Goal: Entertainment & Leisure: Consume media (video, audio)

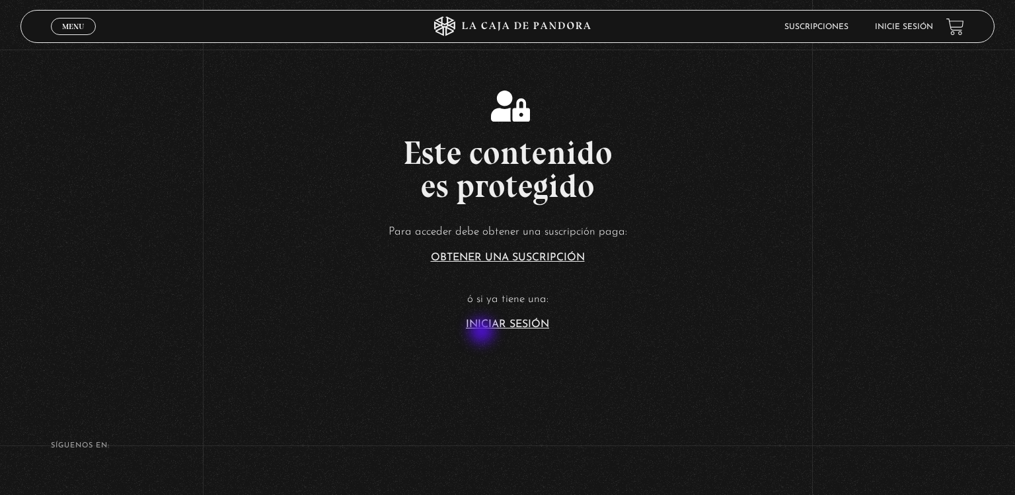
click at [483, 332] on section "Este contenido es protegido Para acceder debe obtener una suscripción paga: Obt…" at bounding box center [507, 198] width 1015 height 396
click at [483, 322] on link "Iniciar Sesión" at bounding box center [507, 324] width 83 height 11
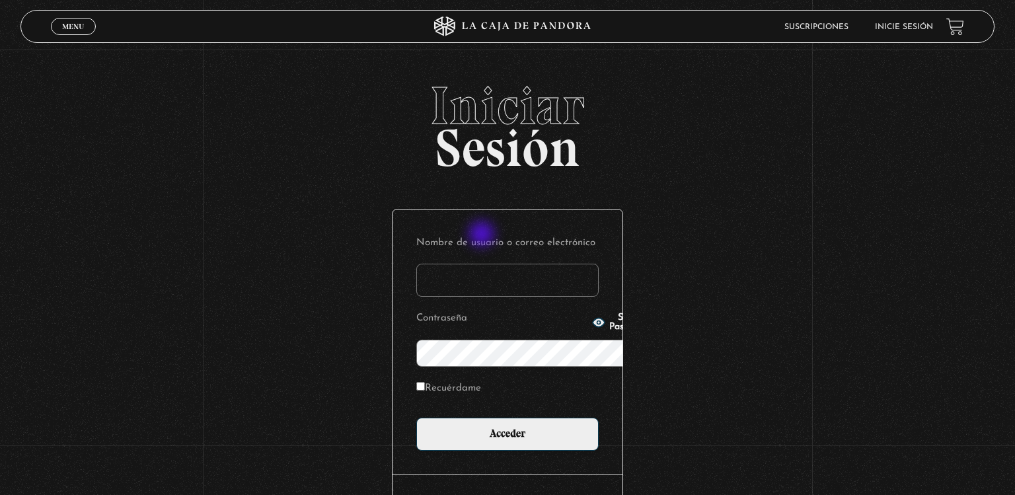
click at [483, 264] on input "Nombre de usuario o correo electrónico" at bounding box center [507, 280] width 182 height 33
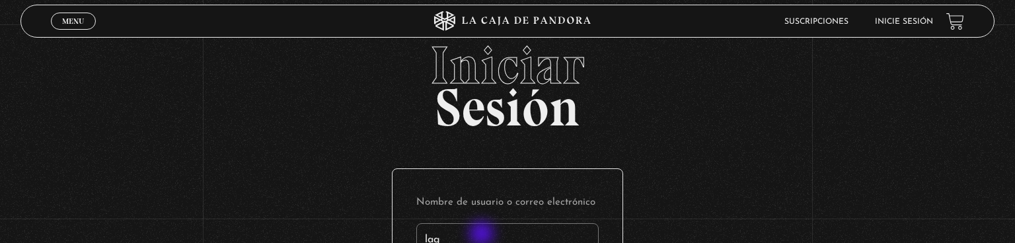
type input "[EMAIL_ADDRESS][DOMAIN_NAME]"
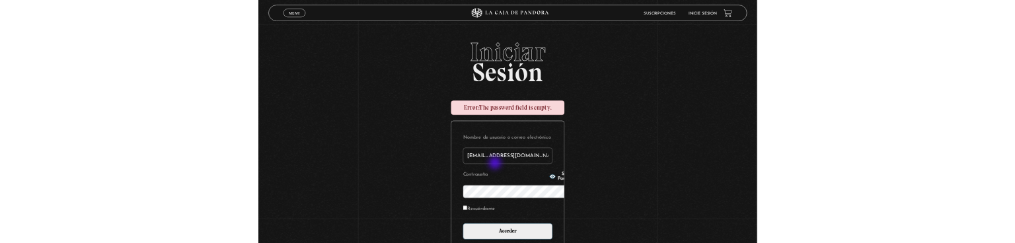
scroll to position [184, 0]
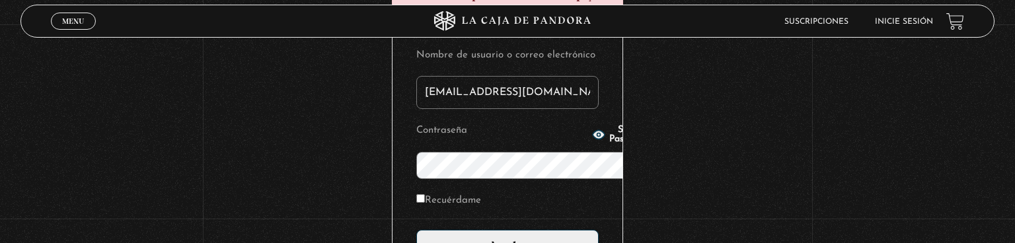
click at [416, 230] on input "Acceder" at bounding box center [507, 246] width 182 height 33
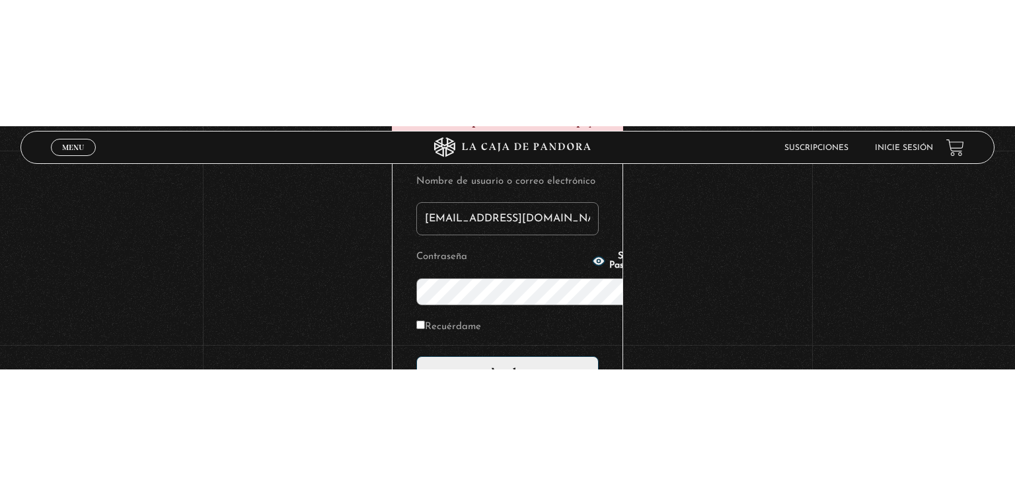
scroll to position [3, 0]
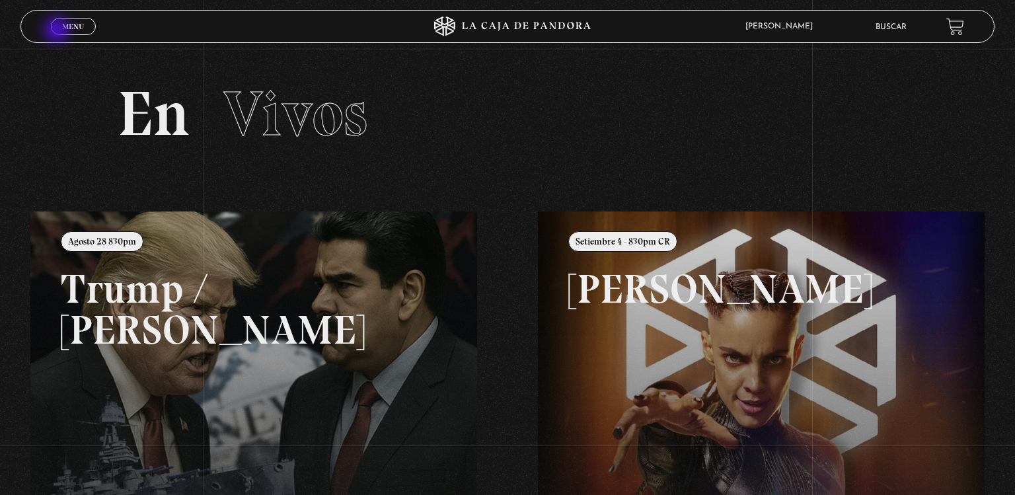
click at [58, 31] on link "Menu Cerrar" at bounding box center [73, 26] width 45 height 17
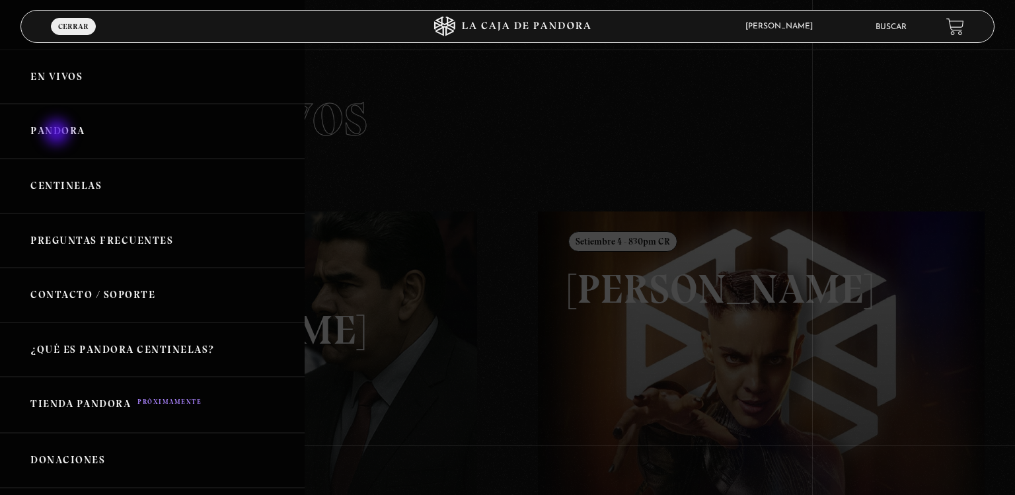
click at [58, 134] on link "Pandora" at bounding box center [152, 131] width 305 height 55
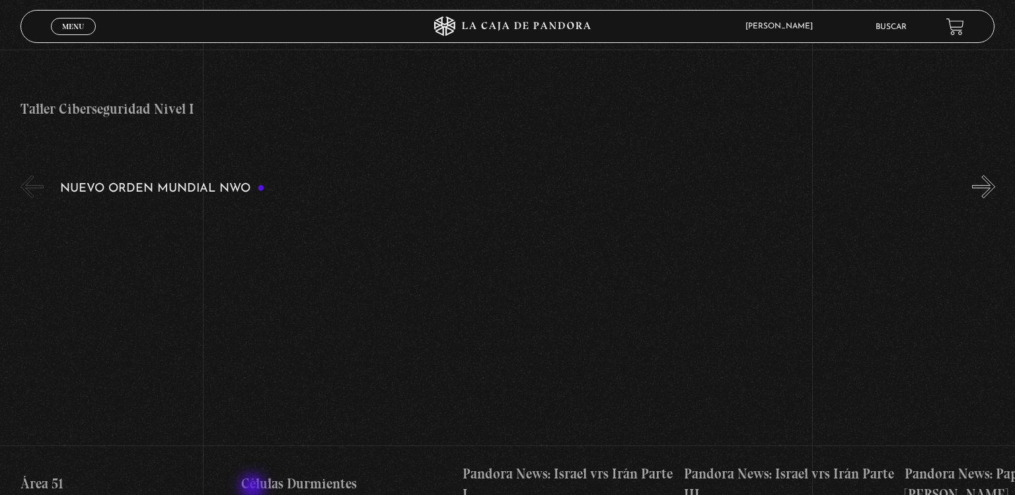
scroll to position [843, 0]
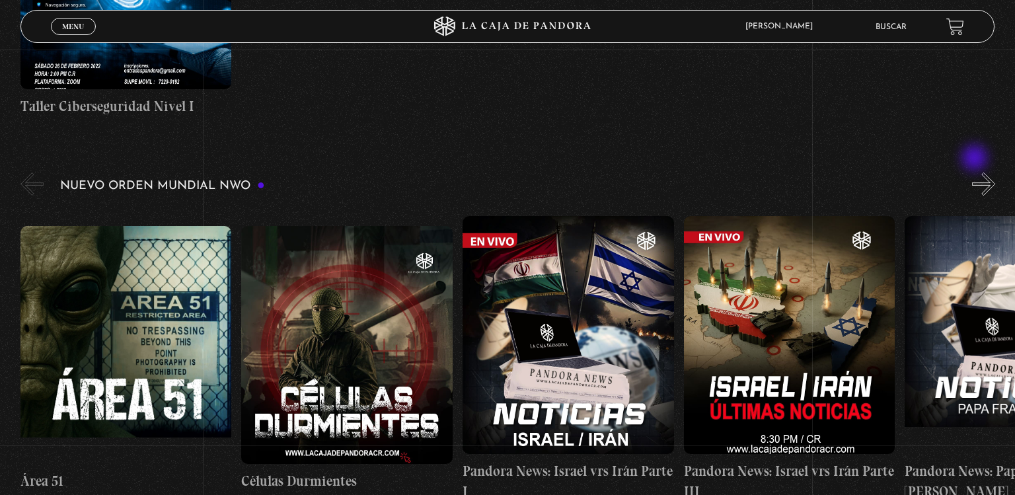
click at [976, 173] on button "»" at bounding box center [983, 184] width 23 height 23
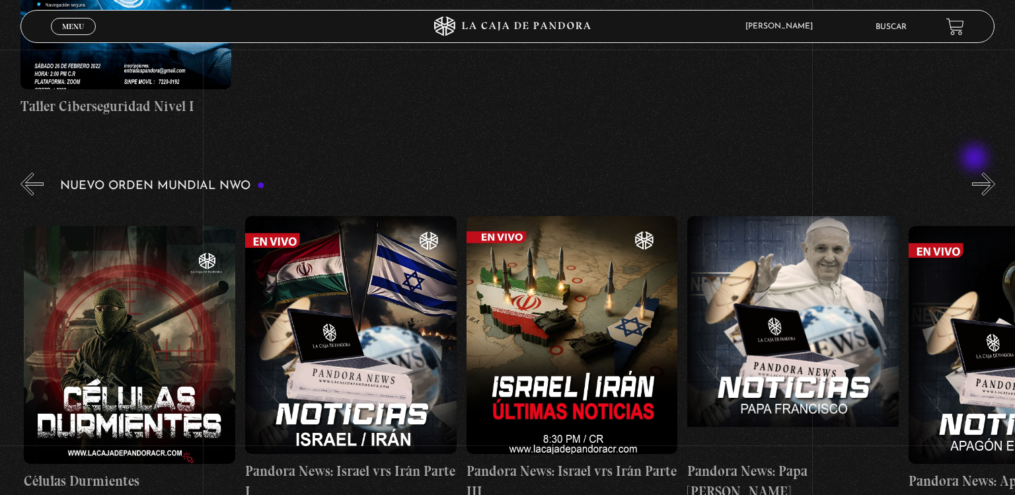
scroll to position [0, 221]
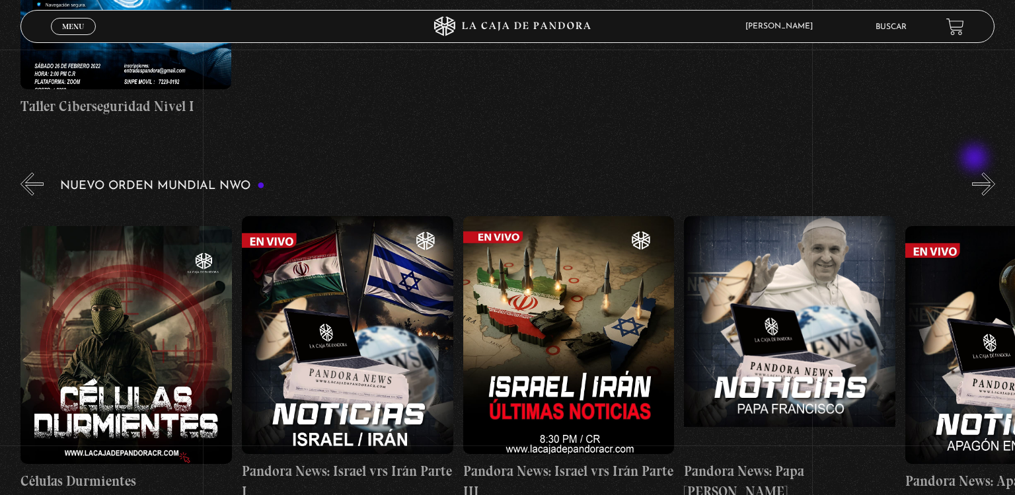
click at [976, 173] on button "»" at bounding box center [983, 184] width 23 height 23
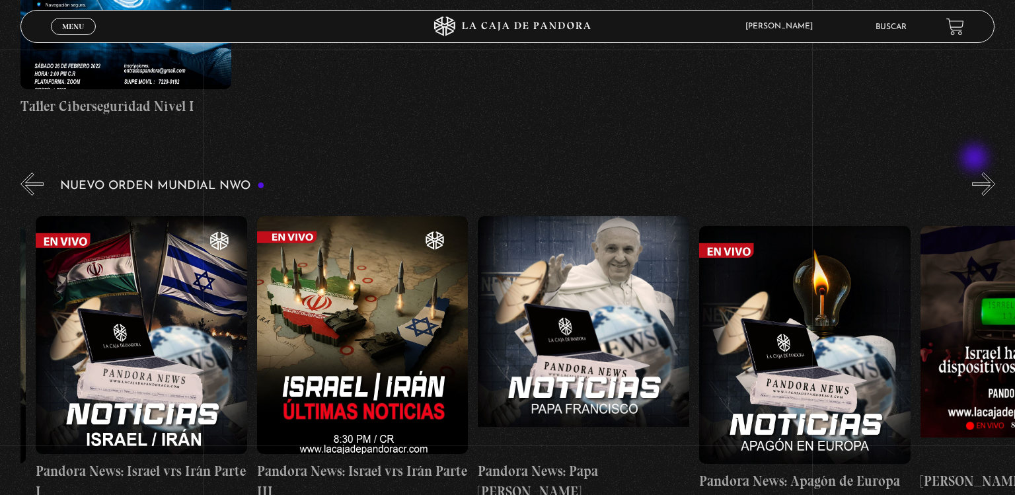
scroll to position [0, 442]
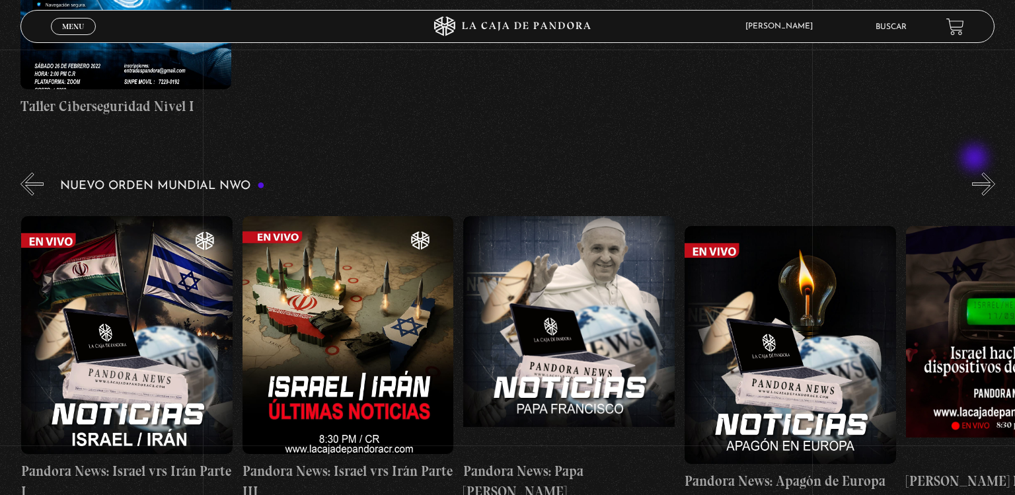
click at [976, 173] on button "»" at bounding box center [983, 184] width 23 height 23
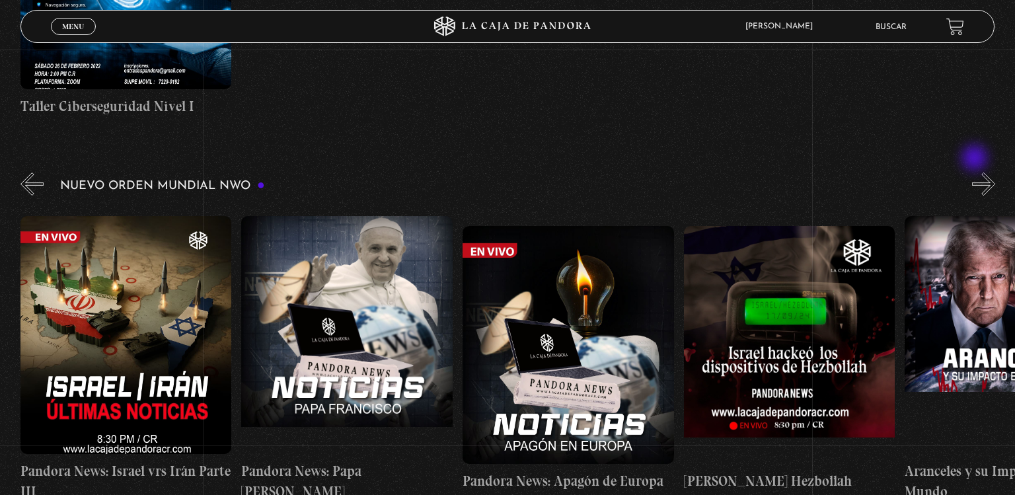
click at [976, 173] on button "»" at bounding box center [983, 184] width 23 height 23
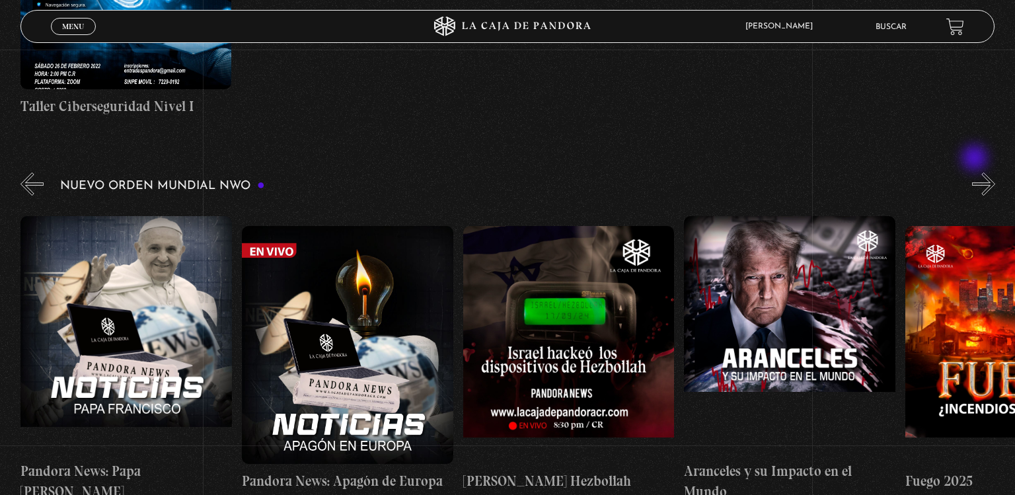
click at [976, 173] on button "»" at bounding box center [983, 184] width 23 height 23
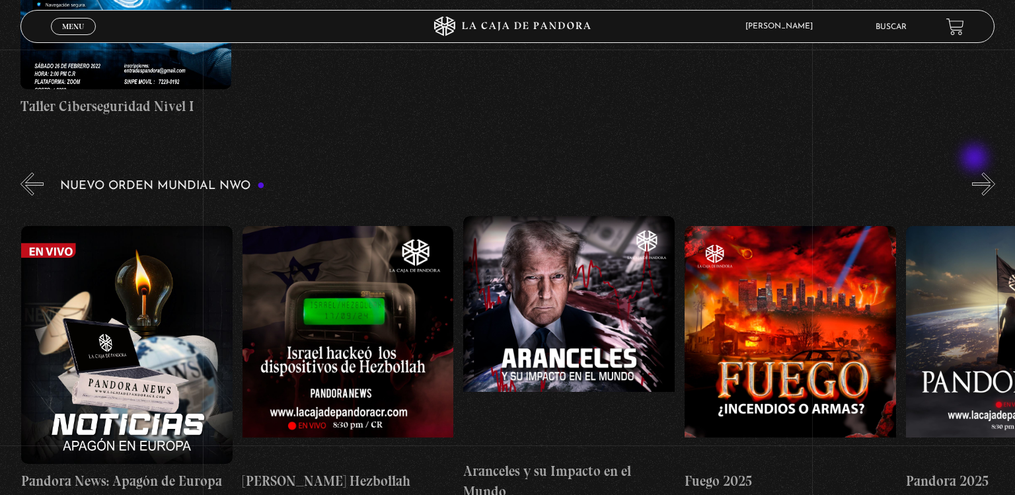
click at [976, 173] on button "»" at bounding box center [983, 184] width 23 height 23
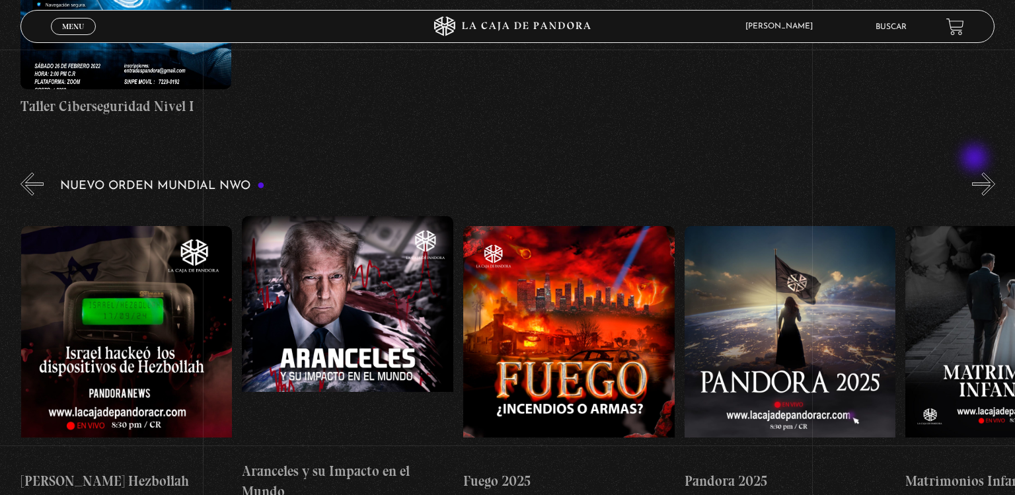
click at [976, 173] on button "»" at bounding box center [983, 184] width 23 height 23
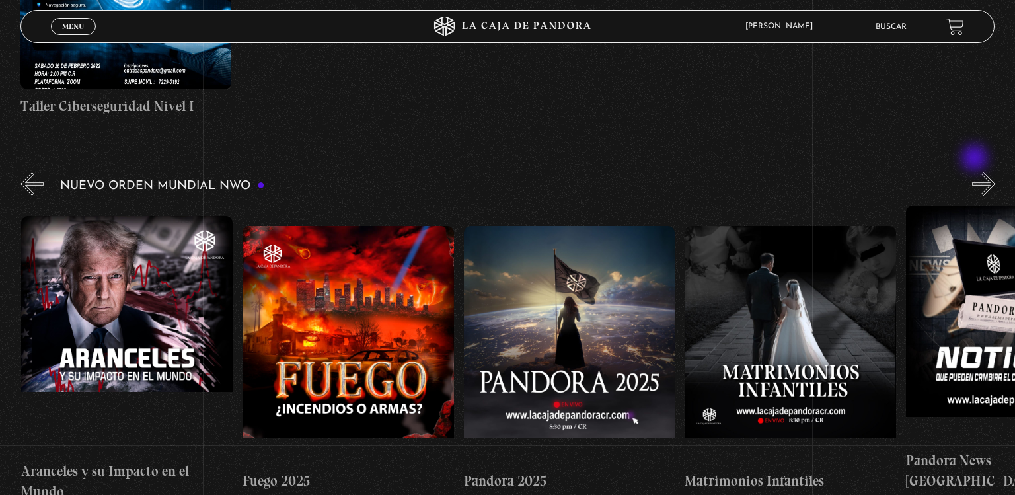
click at [976, 173] on button "»" at bounding box center [983, 184] width 23 height 23
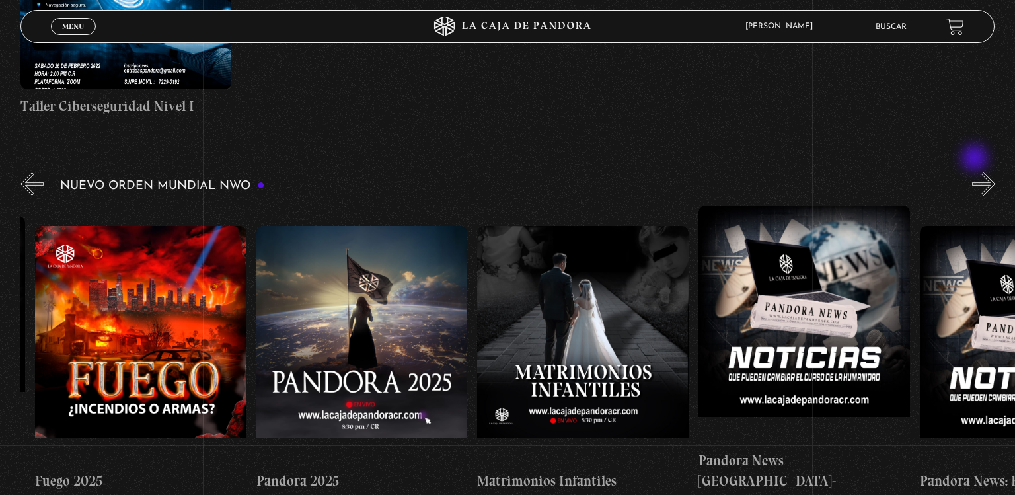
scroll to position [0, 1769]
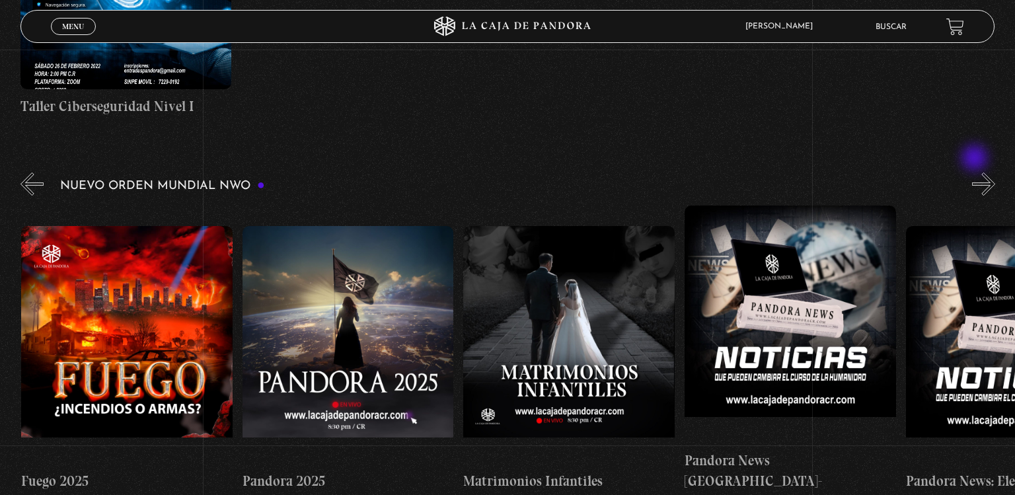
click at [976, 173] on button "»" at bounding box center [983, 184] width 23 height 23
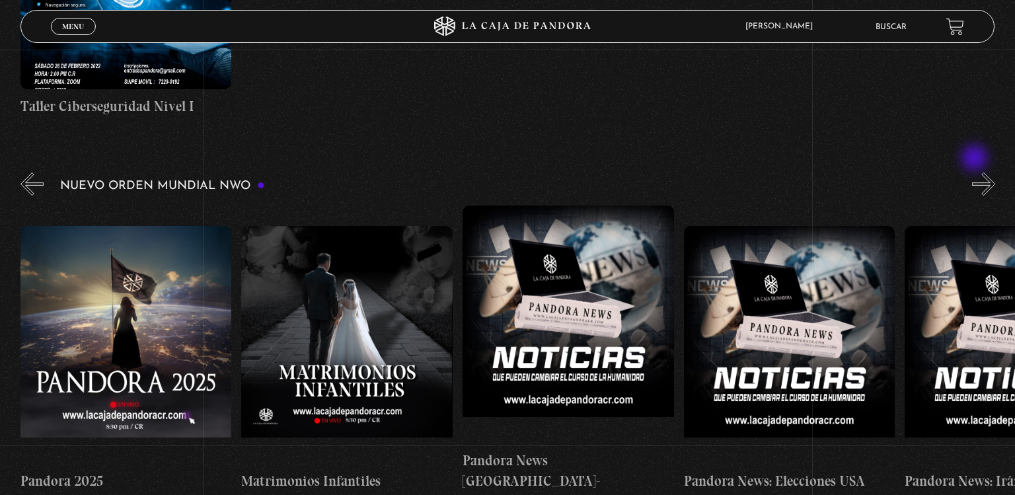
click at [976, 173] on button "»" at bounding box center [983, 184] width 23 height 23
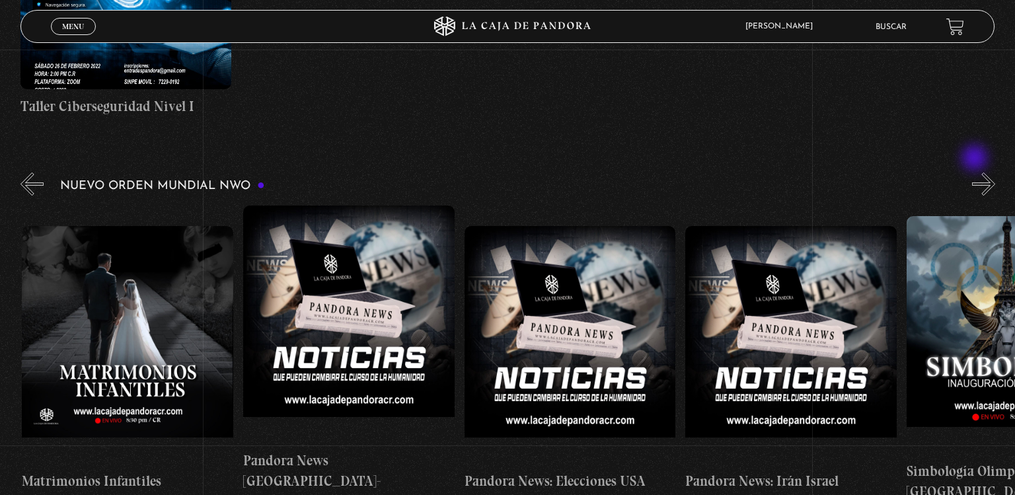
scroll to position [0, 2211]
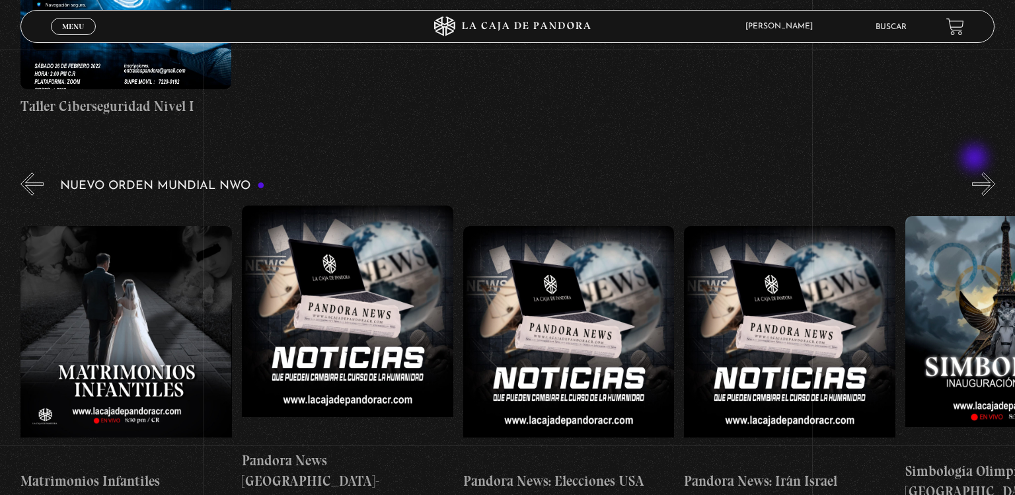
click at [976, 173] on button "»" at bounding box center [983, 184] width 23 height 23
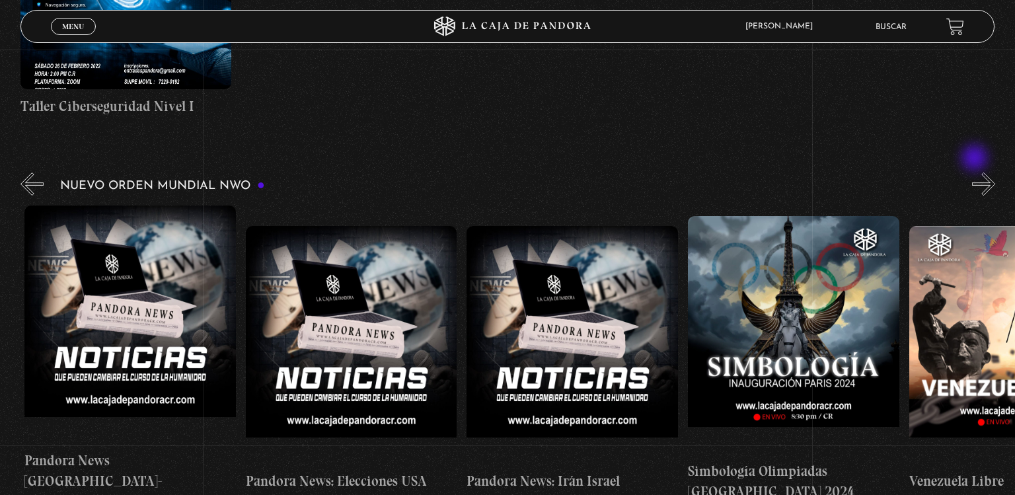
scroll to position [0, 2432]
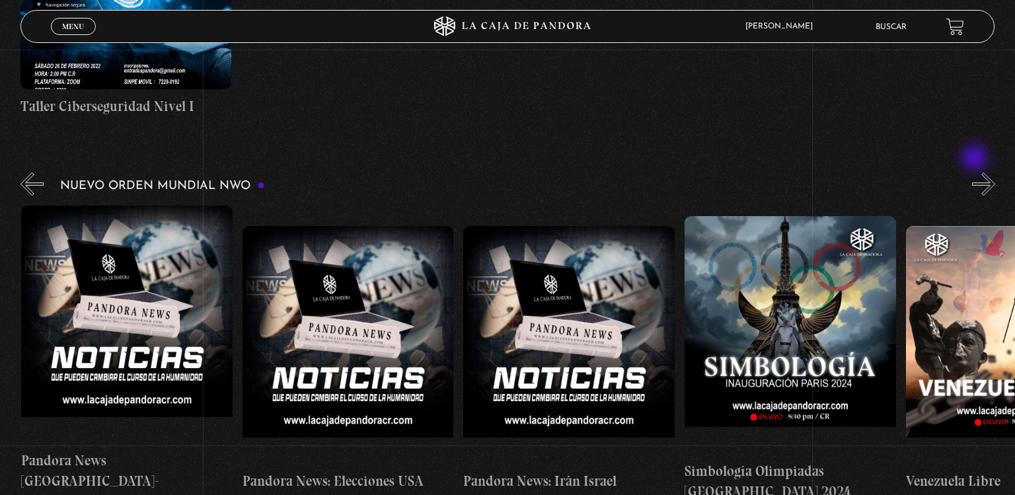
click at [976, 173] on button "»" at bounding box center [983, 184] width 23 height 23
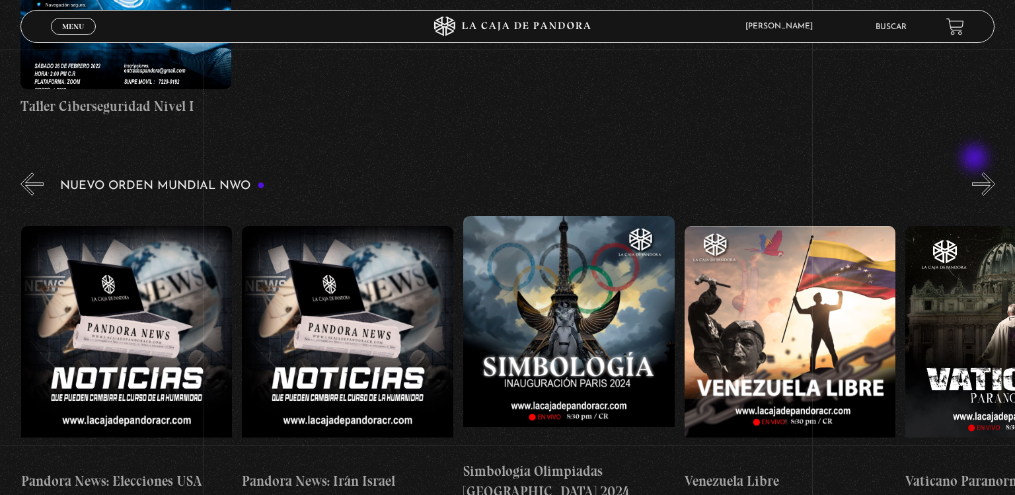
scroll to position [0, 2654]
click at [976, 173] on button "»" at bounding box center [983, 184] width 23 height 23
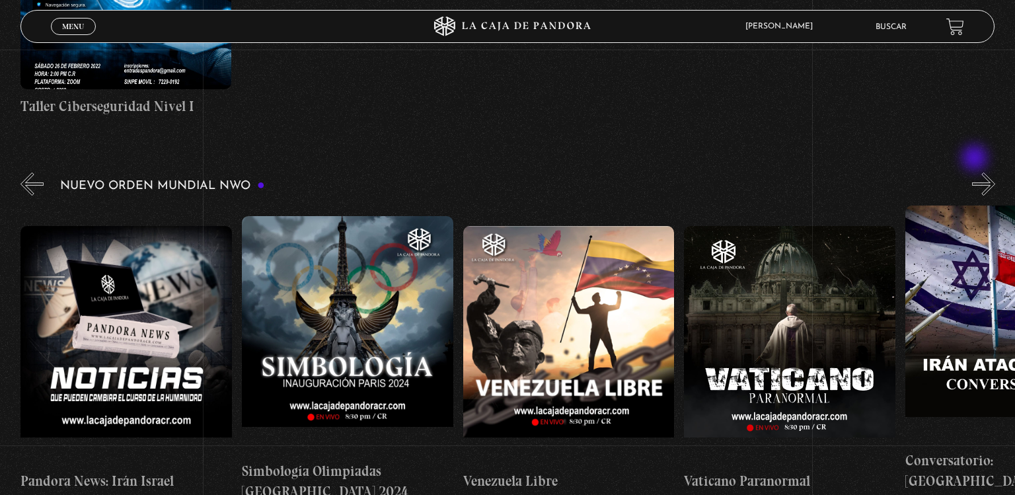
click at [976, 173] on button "»" at bounding box center [983, 184] width 23 height 23
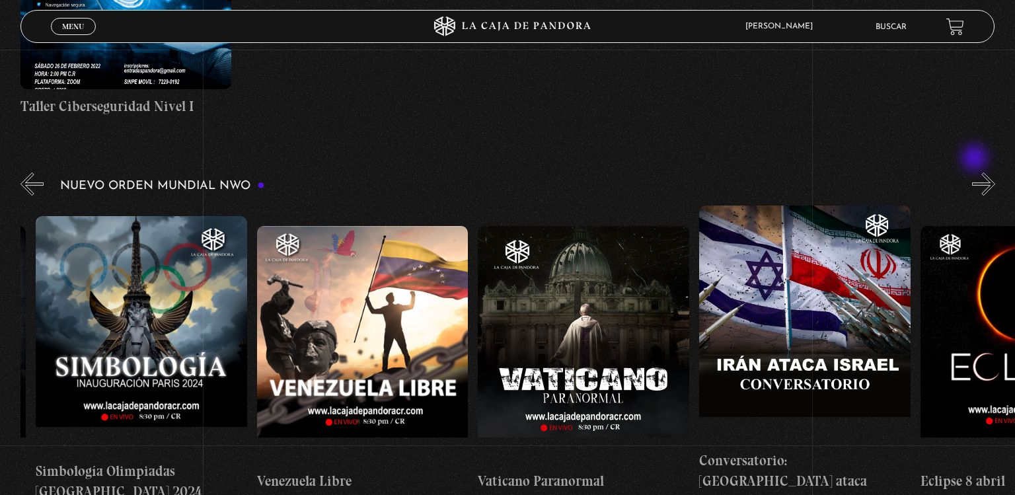
scroll to position [0, 3096]
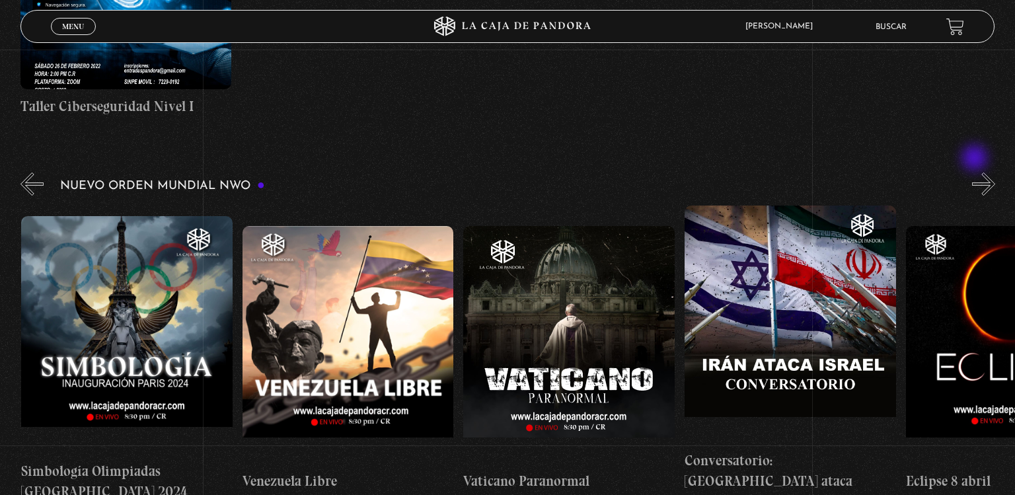
click at [976, 173] on button "»" at bounding box center [983, 184] width 23 height 23
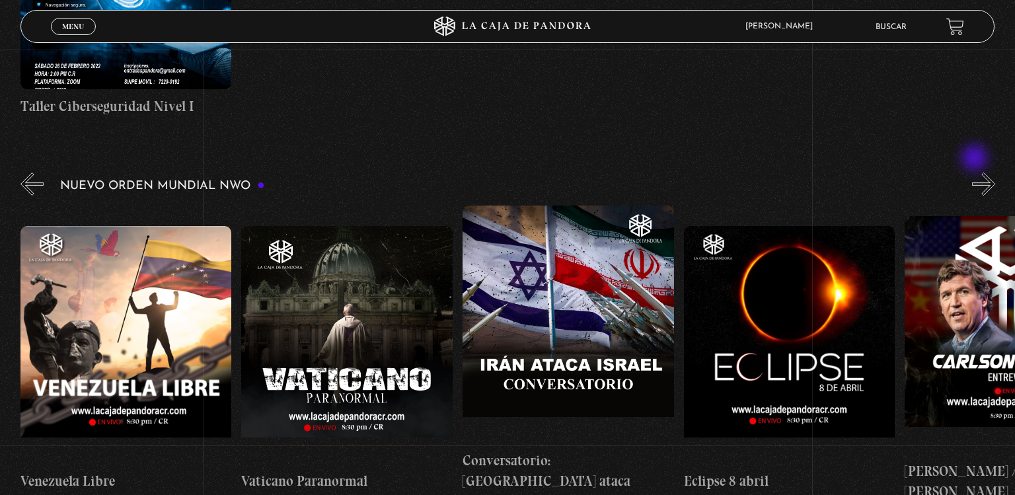
click at [976, 173] on button "»" at bounding box center [983, 184] width 23 height 23
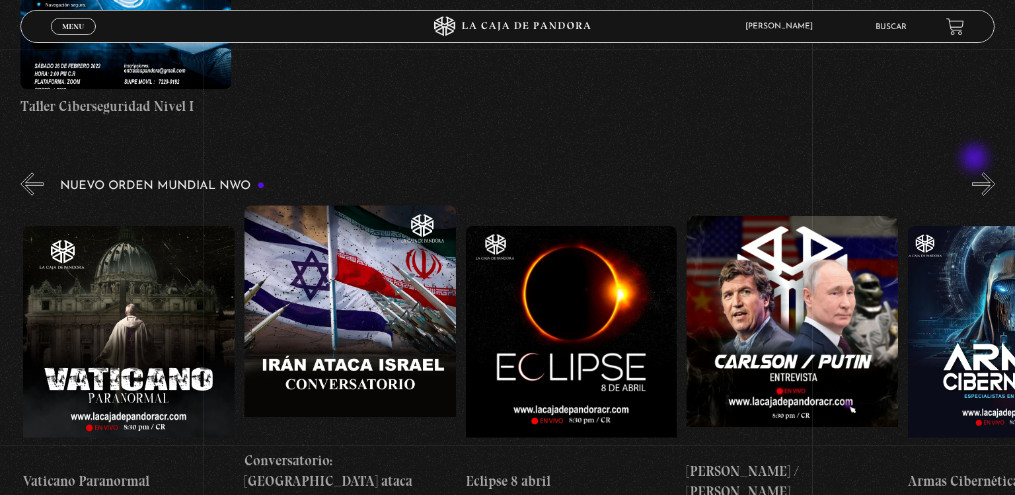
scroll to position [0, 3539]
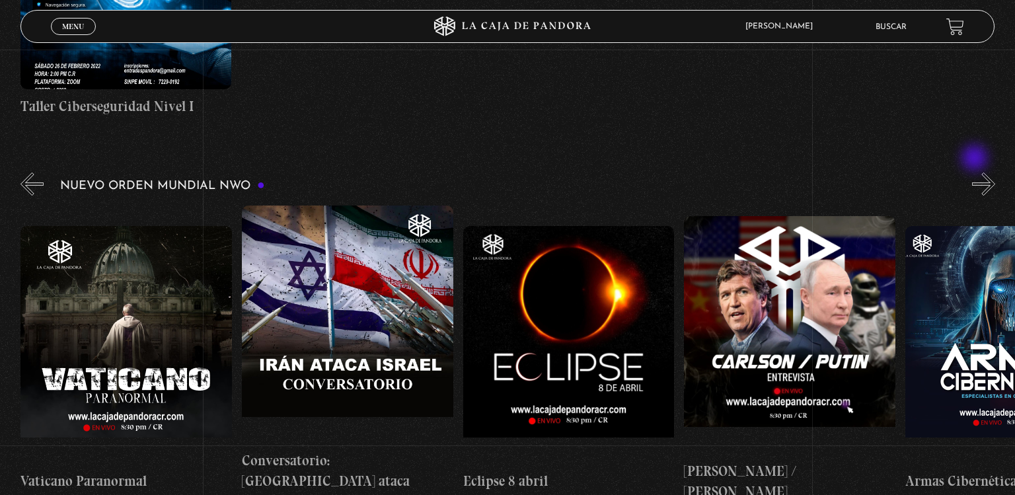
click at [976, 173] on button "»" at bounding box center [983, 184] width 23 height 23
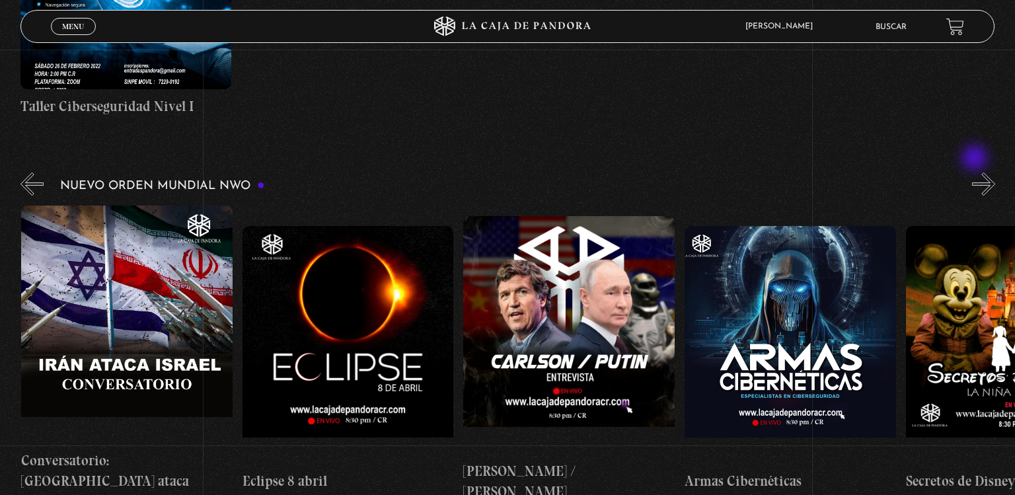
click at [976, 173] on button "»" at bounding box center [983, 184] width 23 height 23
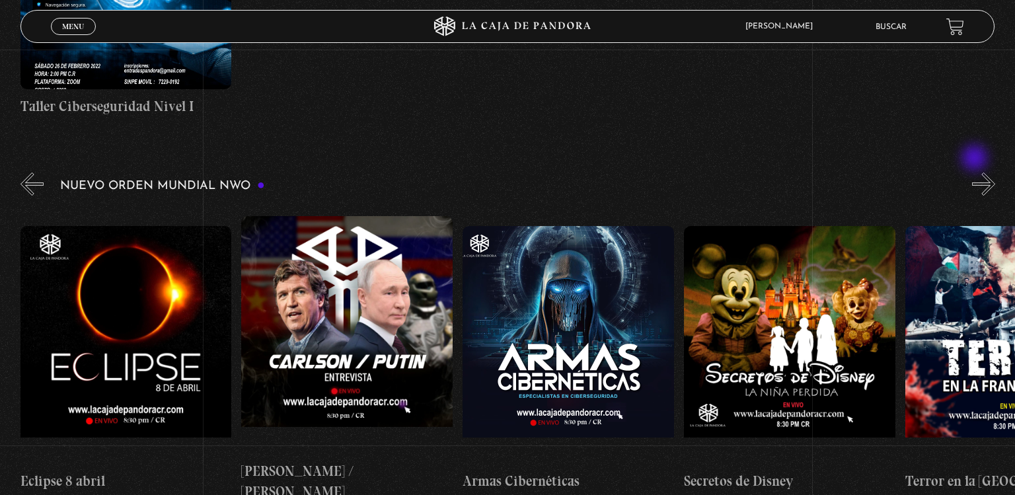
click at [976, 173] on button "»" at bounding box center [983, 184] width 23 height 23
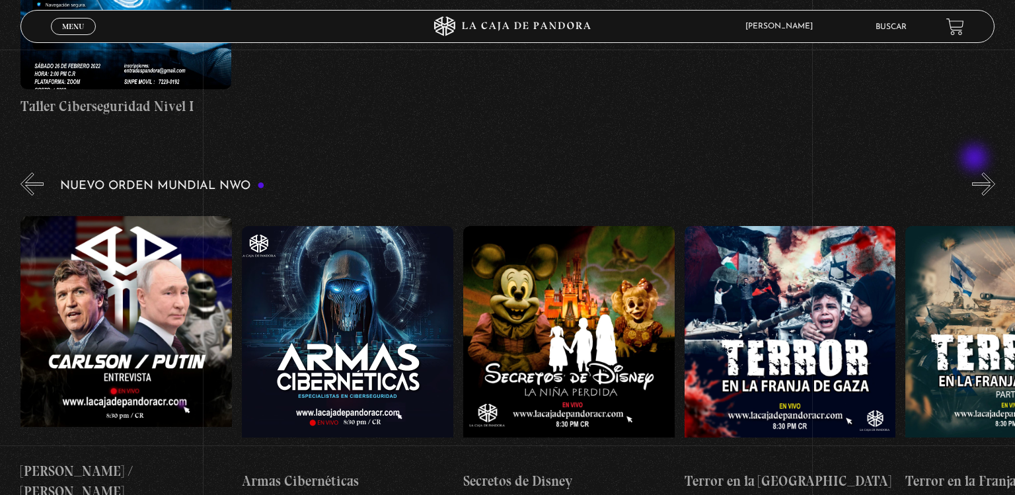
click at [976, 173] on button "»" at bounding box center [983, 184] width 23 height 23
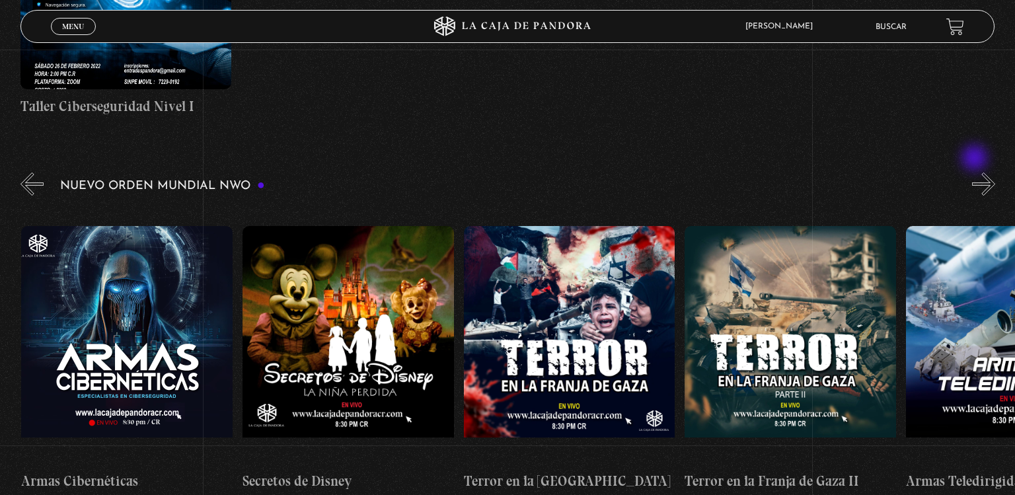
click at [976, 173] on button "»" at bounding box center [983, 184] width 23 height 23
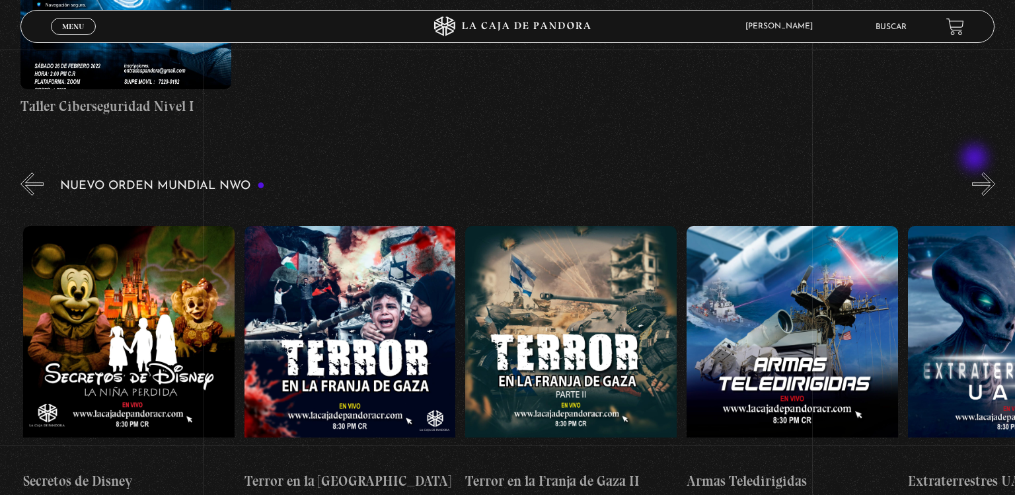
click at [976, 173] on button "»" at bounding box center [983, 184] width 23 height 23
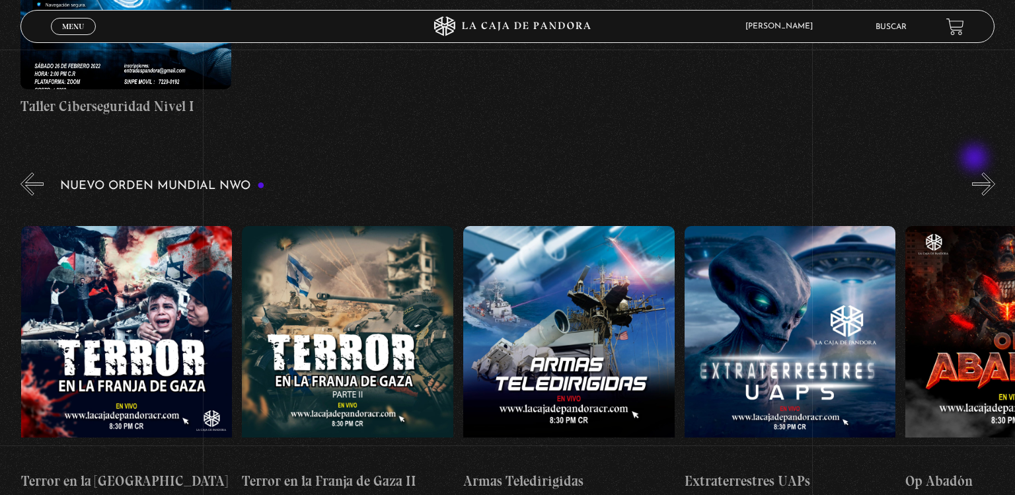
click at [976, 173] on button "»" at bounding box center [983, 184] width 23 height 23
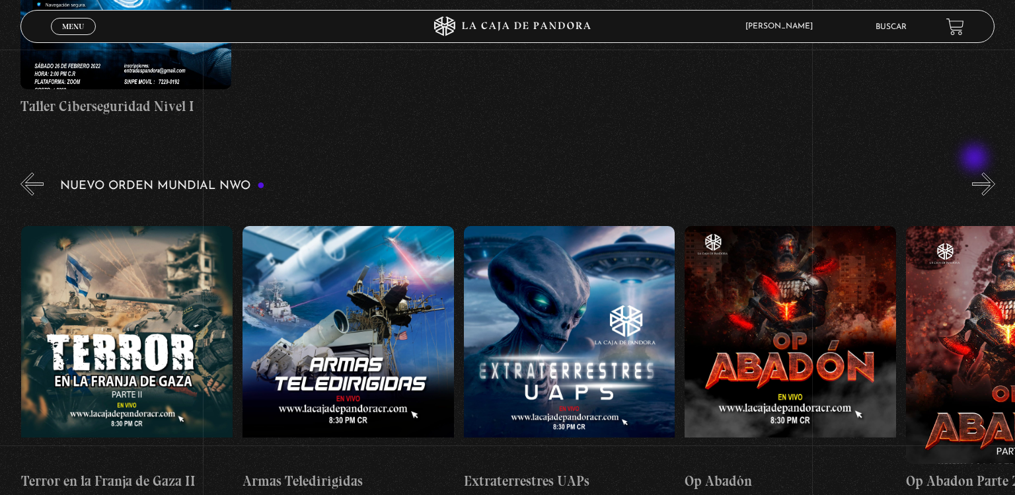
click at [976, 173] on button "»" at bounding box center [983, 184] width 23 height 23
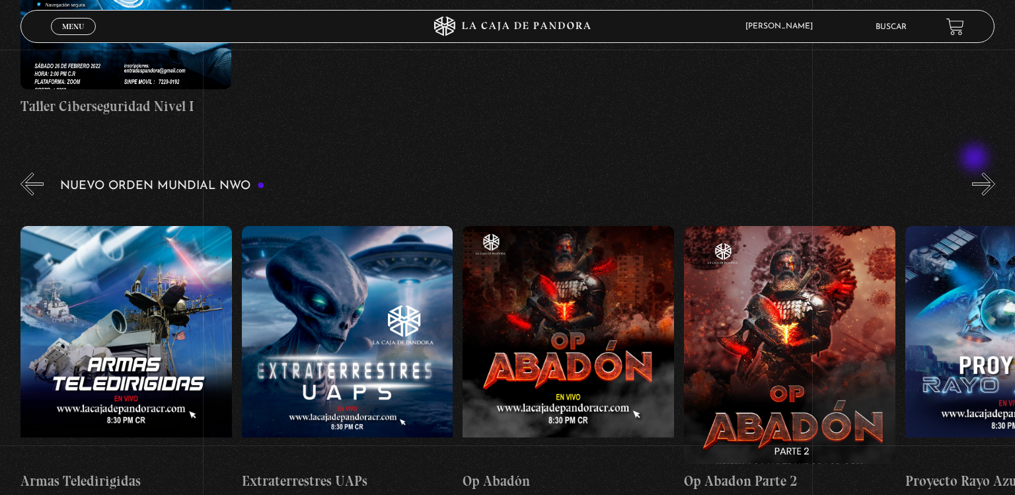
click at [976, 173] on button "»" at bounding box center [983, 184] width 23 height 23
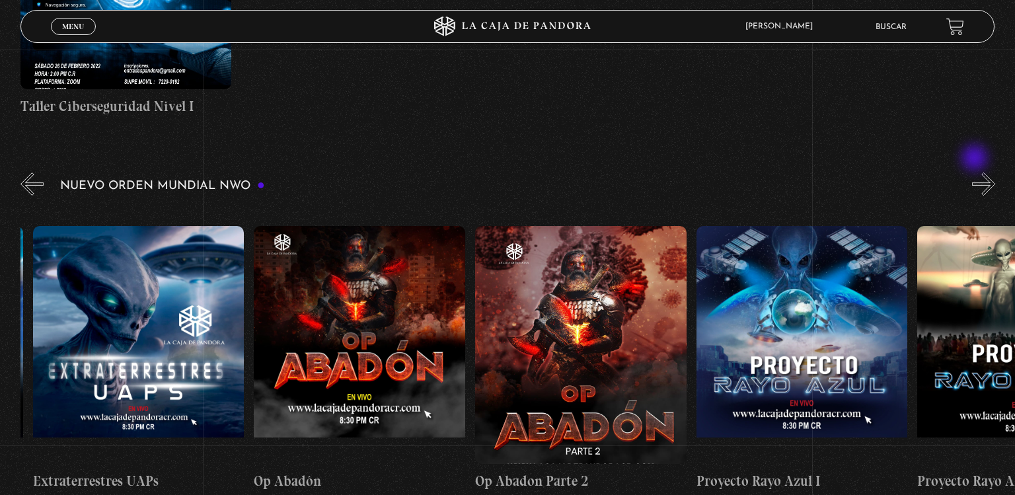
click at [976, 173] on button "»" at bounding box center [983, 184] width 23 height 23
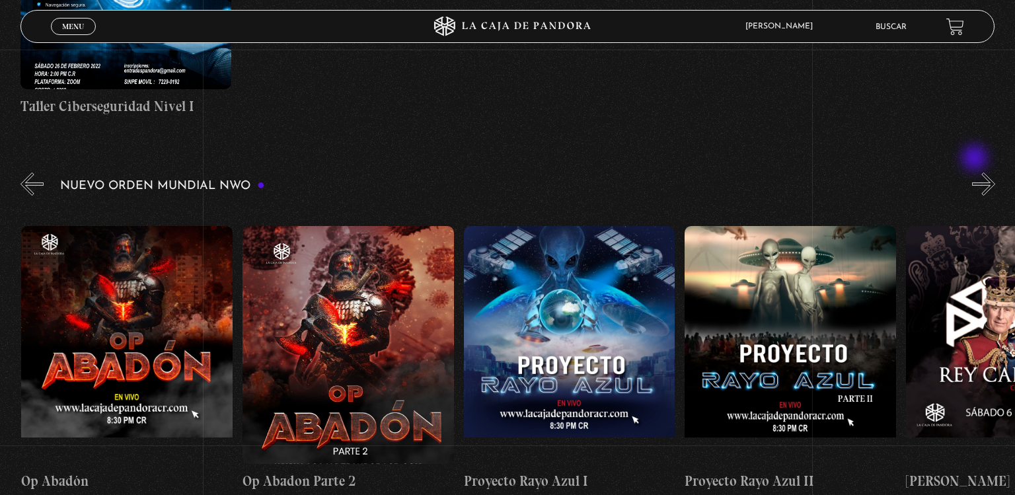
click at [976, 173] on button "»" at bounding box center [983, 184] width 23 height 23
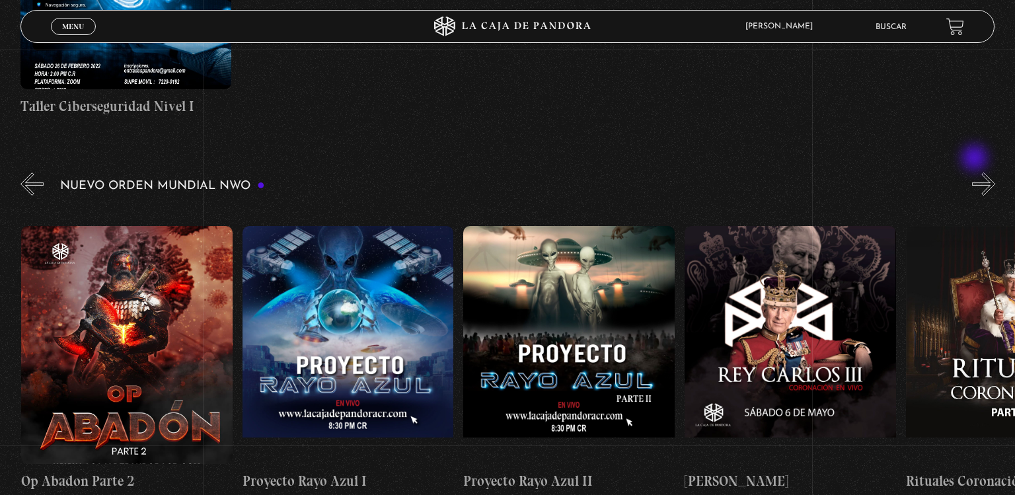
click at [976, 173] on button "»" at bounding box center [983, 184] width 23 height 23
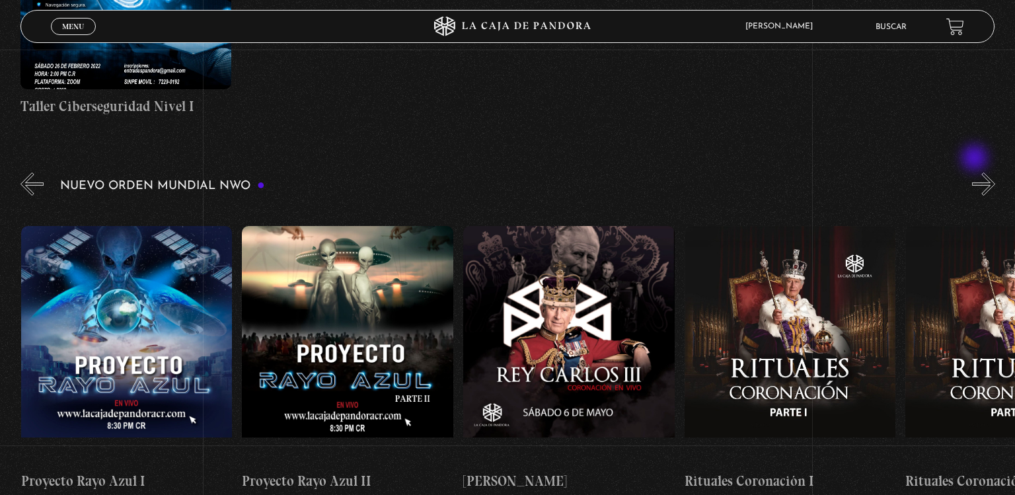
click at [976, 173] on button "»" at bounding box center [983, 184] width 23 height 23
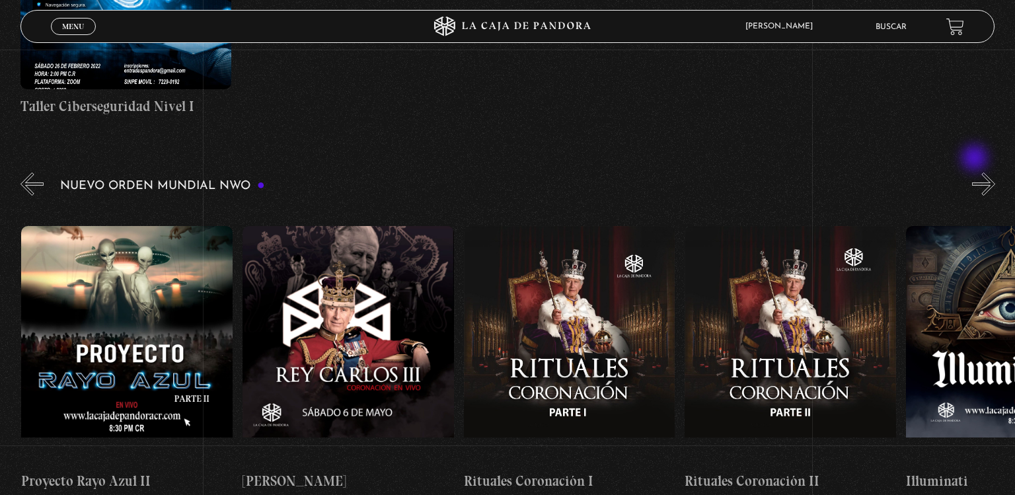
click at [976, 173] on button "»" at bounding box center [983, 184] width 23 height 23
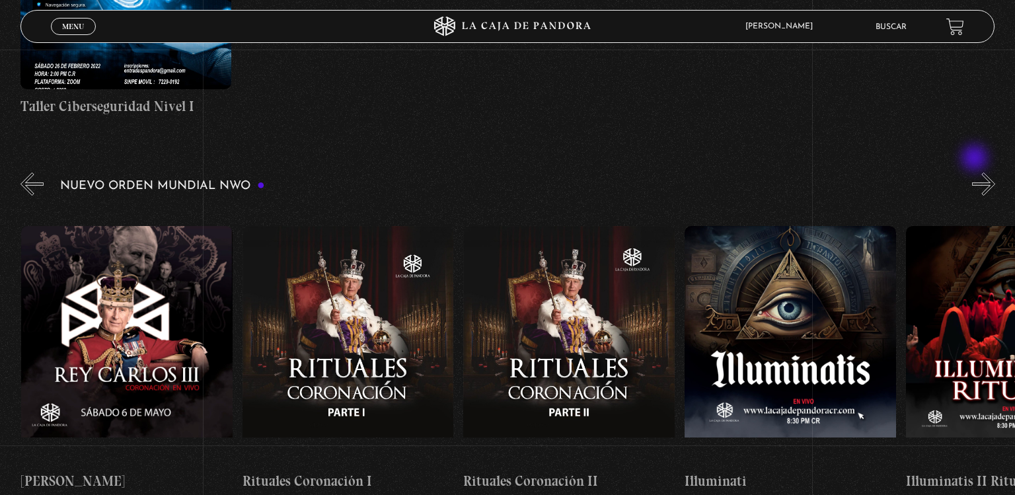
click at [976, 173] on button "»" at bounding box center [983, 184] width 23 height 23
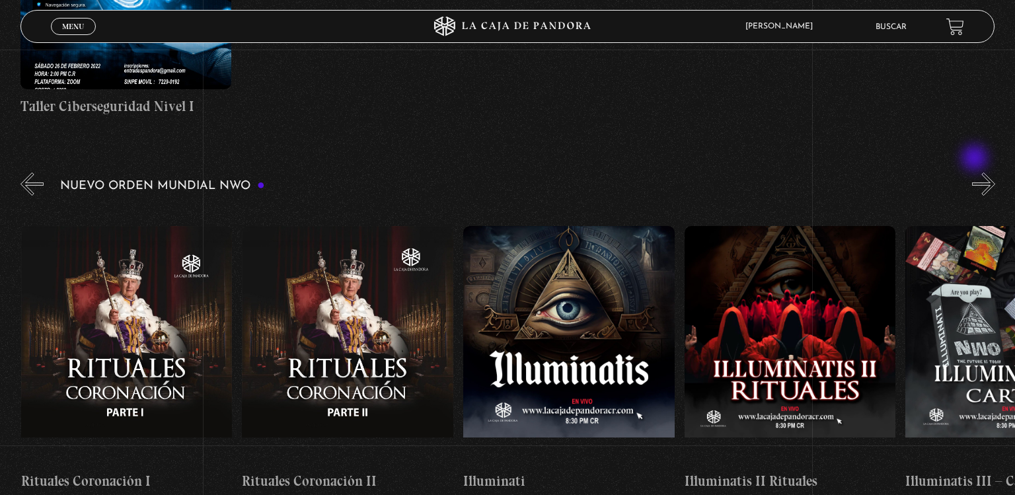
click at [976, 173] on button "»" at bounding box center [983, 184] width 23 height 23
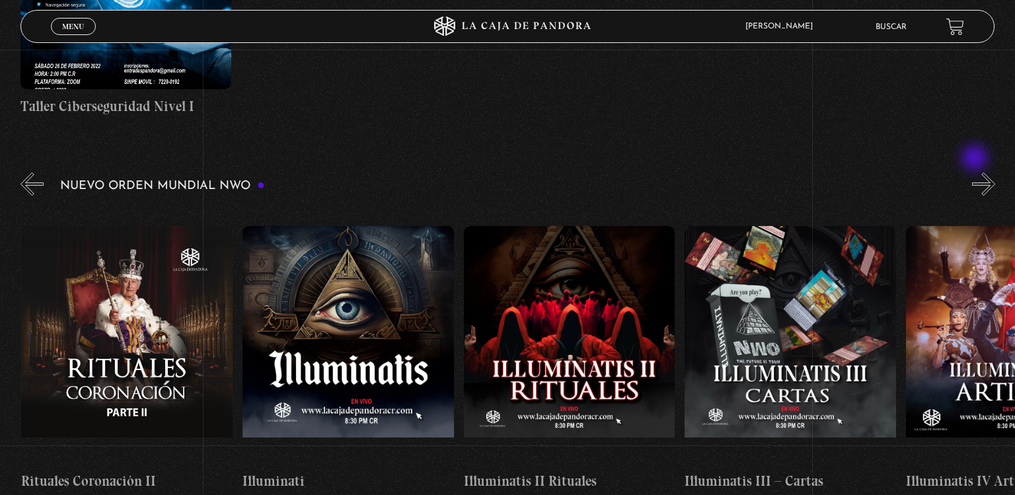
click at [976, 173] on button "»" at bounding box center [983, 184] width 23 height 23
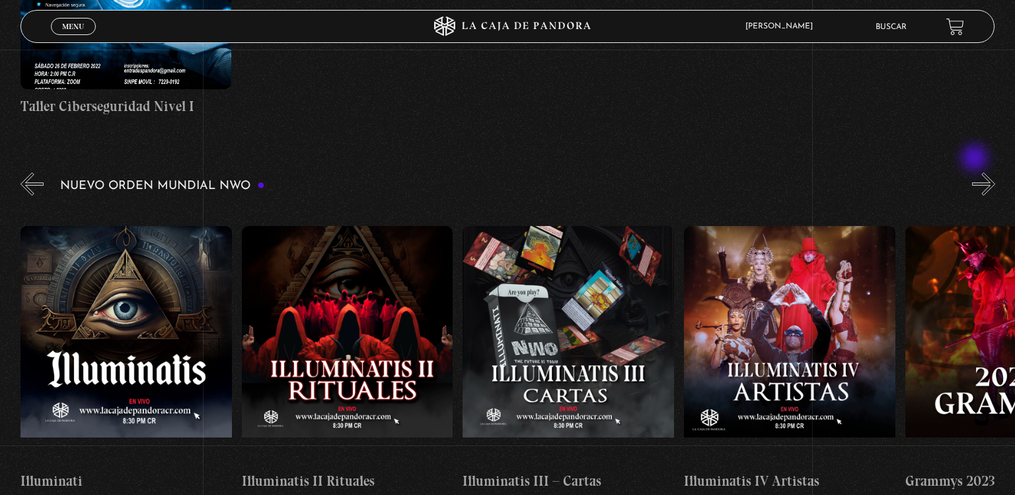
click at [976, 173] on button "»" at bounding box center [983, 184] width 23 height 23
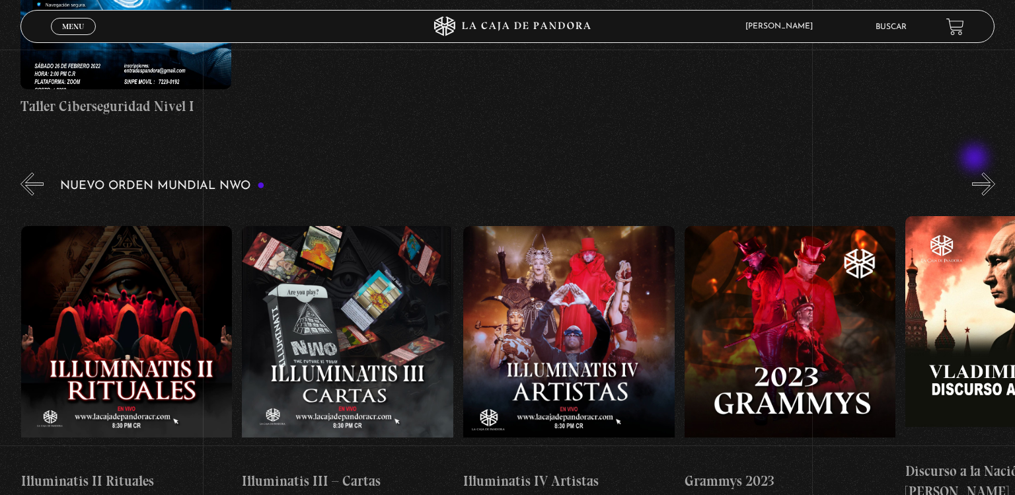
click at [976, 173] on button "»" at bounding box center [983, 184] width 23 height 23
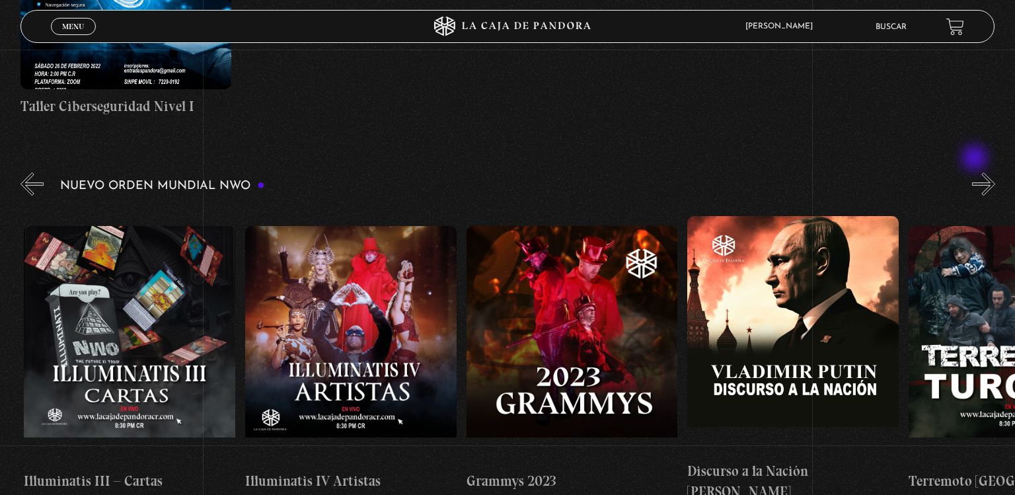
scroll to position [0, 7741]
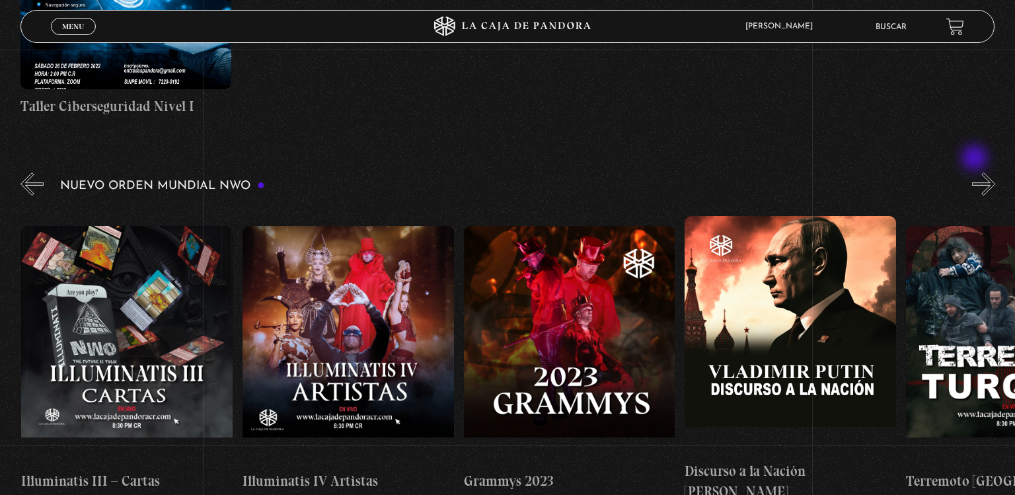
click at [976, 173] on button "»" at bounding box center [983, 184] width 23 height 23
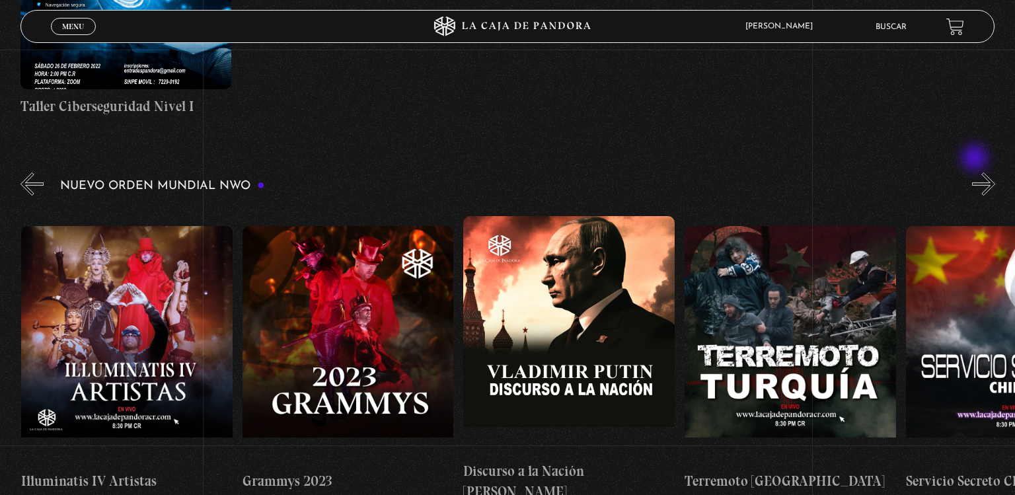
scroll to position [0, 7963]
click at [976, 173] on button "»" at bounding box center [983, 184] width 23 height 23
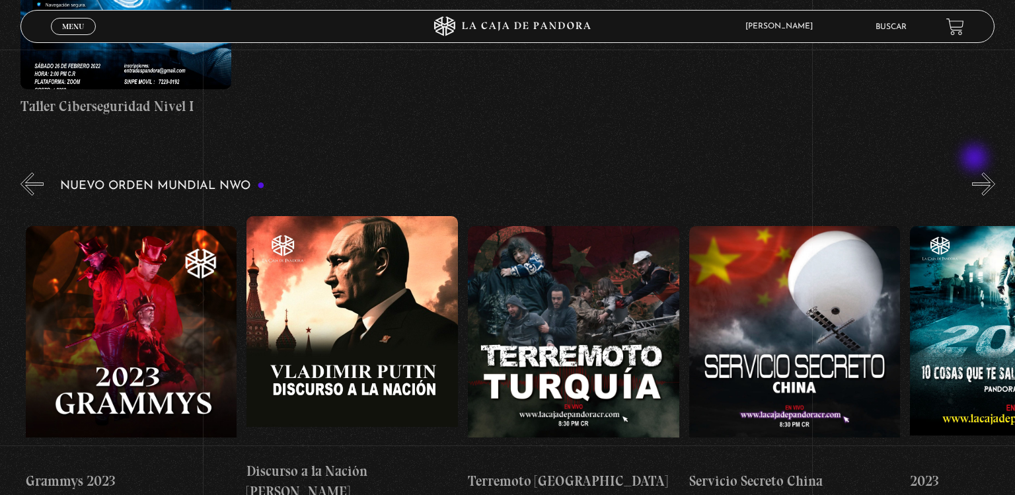
scroll to position [0, 8184]
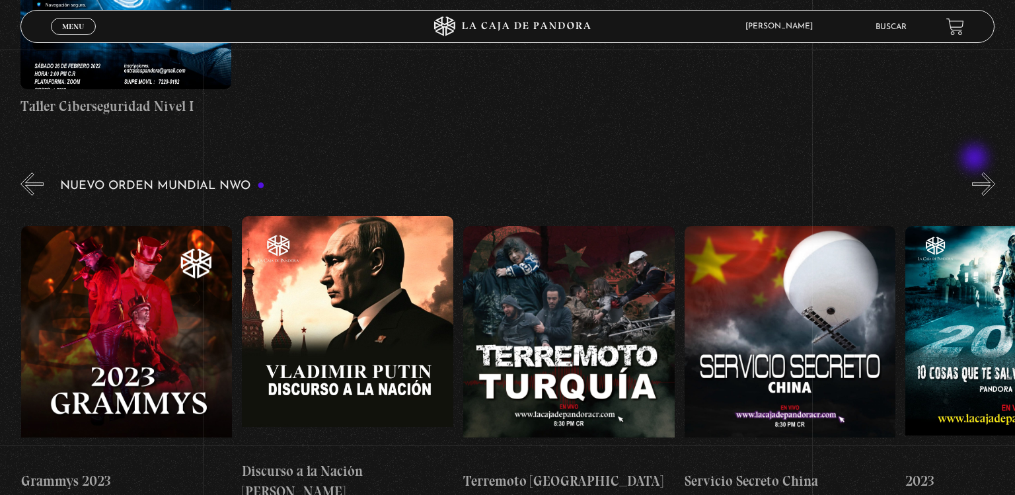
click at [976, 173] on button "»" at bounding box center [983, 184] width 23 height 23
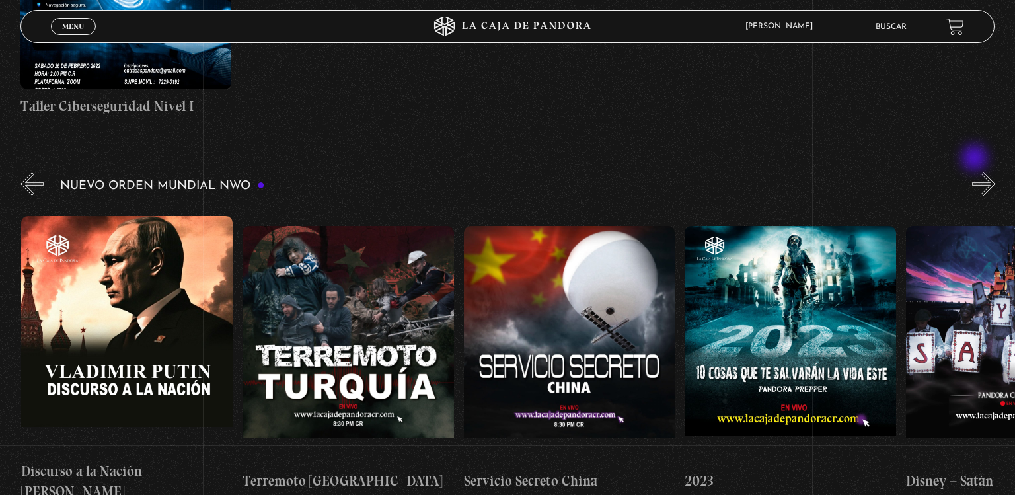
click at [976, 173] on button "»" at bounding box center [983, 184] width 23 height 23
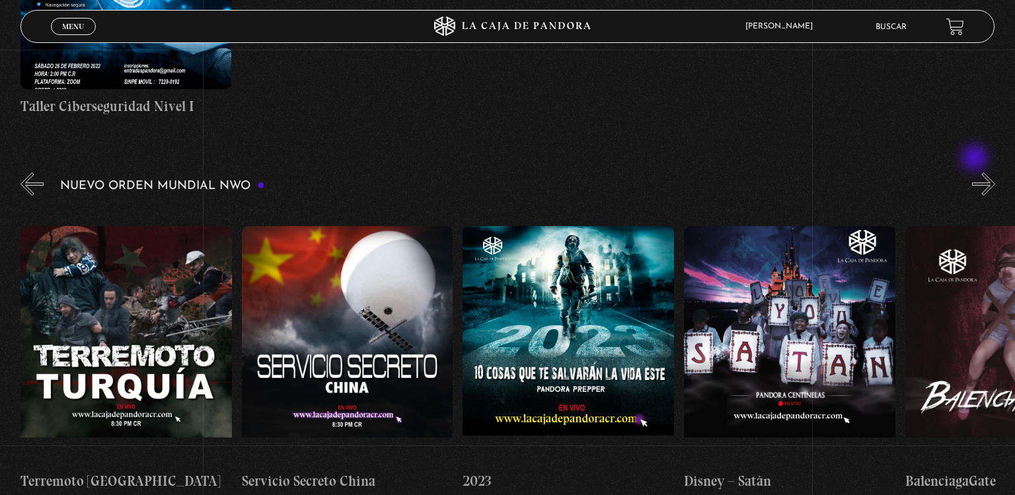
click at [976, 173] on button "»" at bounding box center [983, 184] width 23 height 23
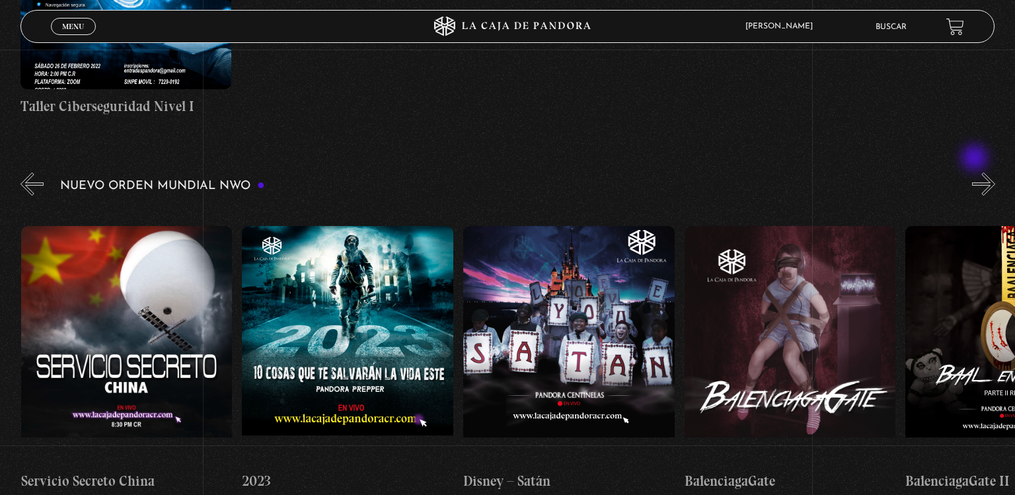
click at [976, 173] on button "»" at bounding box center [983, 184] width 23 height 23
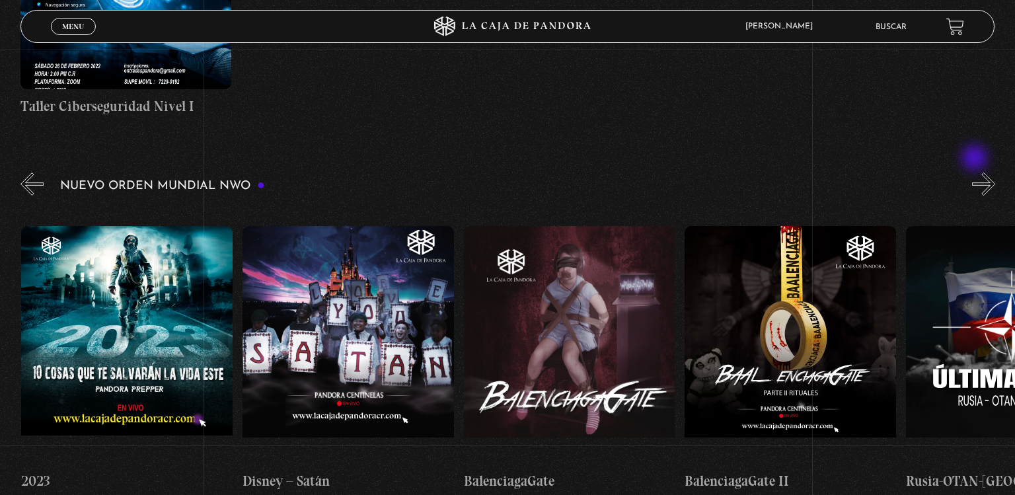
click at [976, 173] on button "»" at bounding box center [983, 184] width 23 height 23
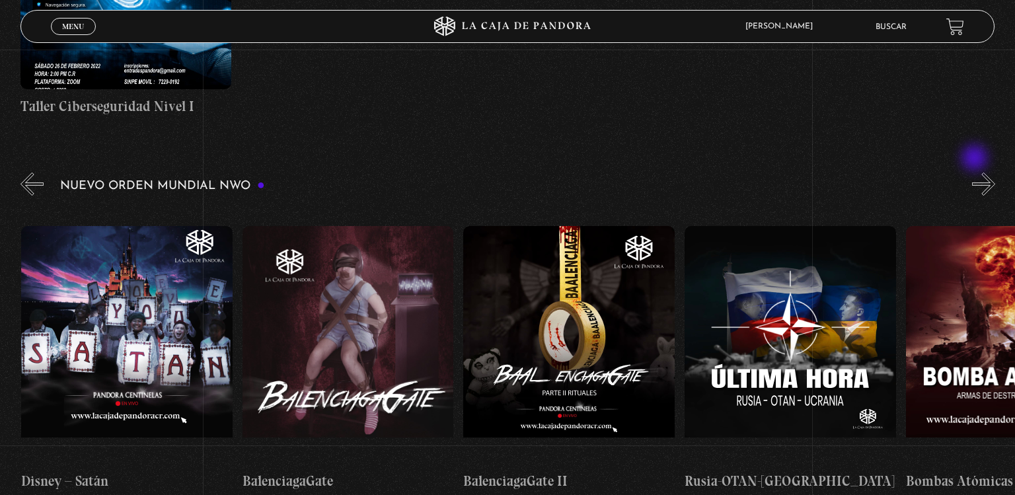
scroll to position [0, 9290]
click at [976, 173] on button "»" at bounding box center [983, 184] width 23 height 23
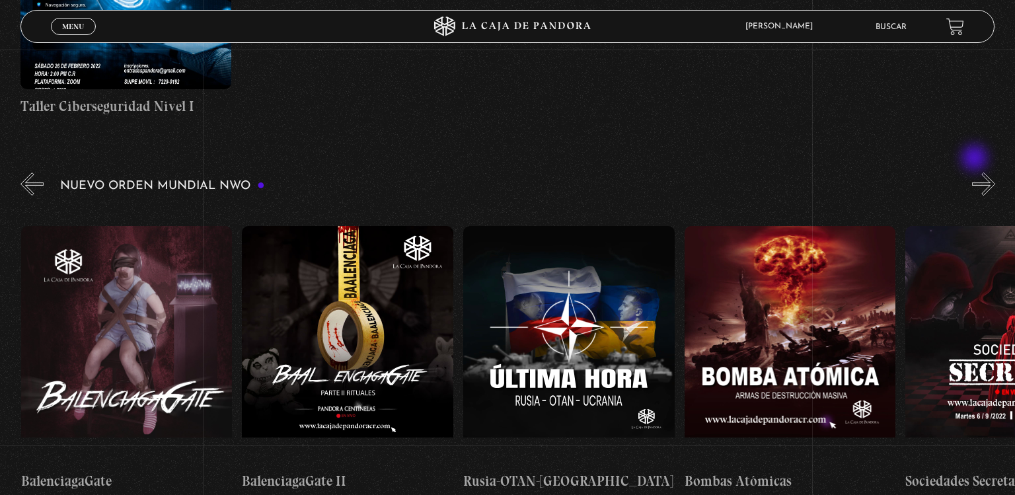
click at [976, 173] on button "»" at bounding box center [983, 184] width 23 height 23
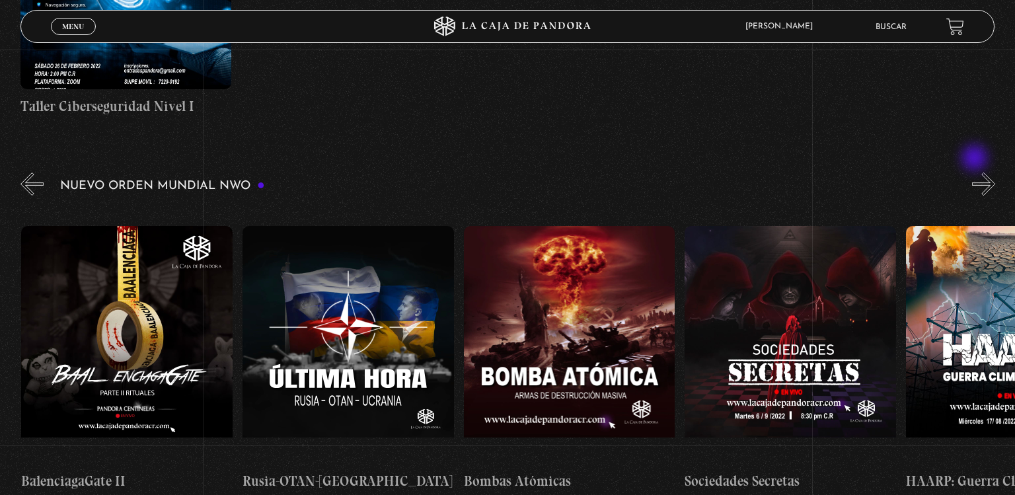
click at [976, 173] on button "»" at bounding box center [983, 184] width 23 height 23
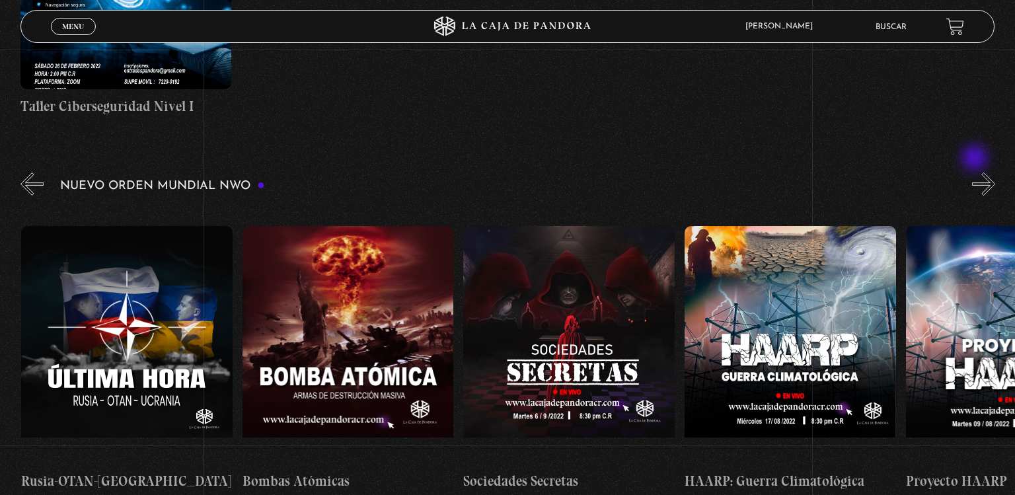
scroll to position [0, 9954]
click at [976, 173] on button "»" at bounding box center [983, 184] width 23 height 23
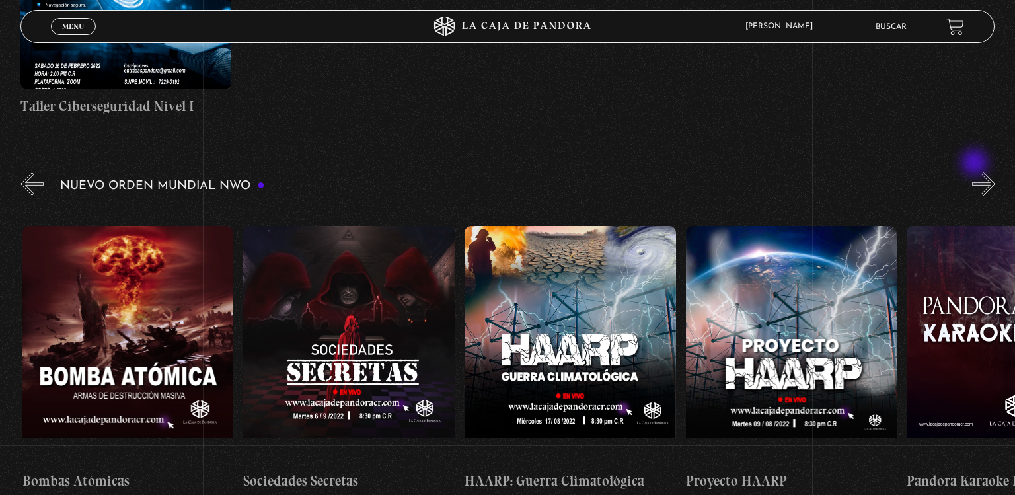
scroll to position [0, 10174]
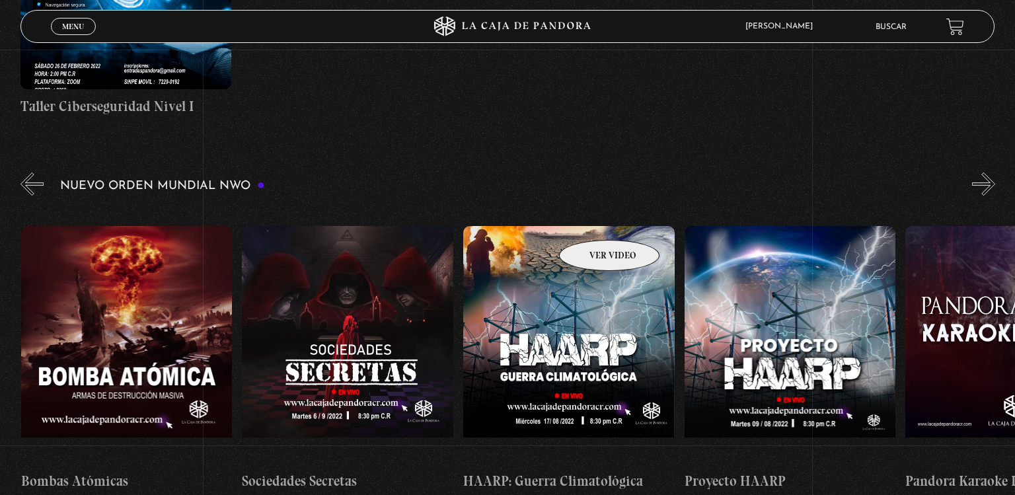
click at [592, 226] on figure at bounding box center [568, 345] width 211 height 238
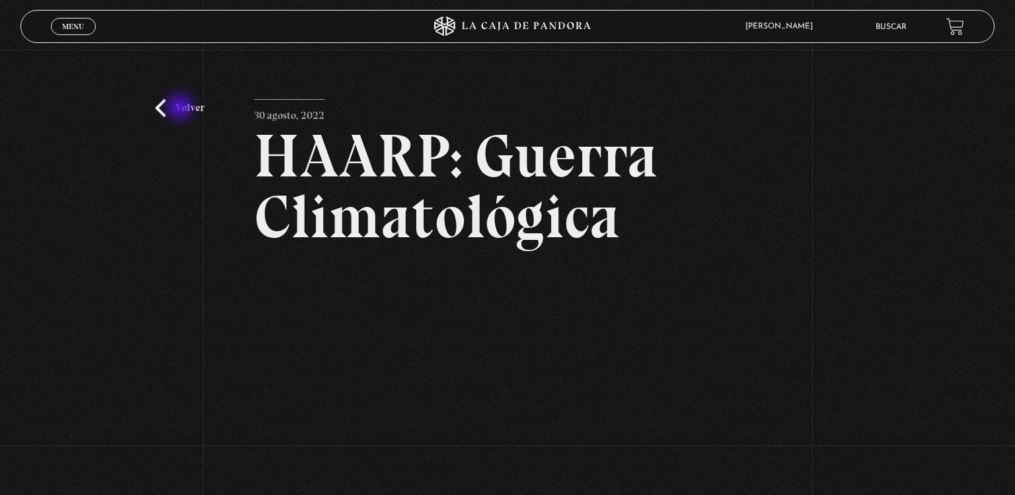
click at [181, 108] on link "Volver" at bounding box center [179, 108] width 49 height 18
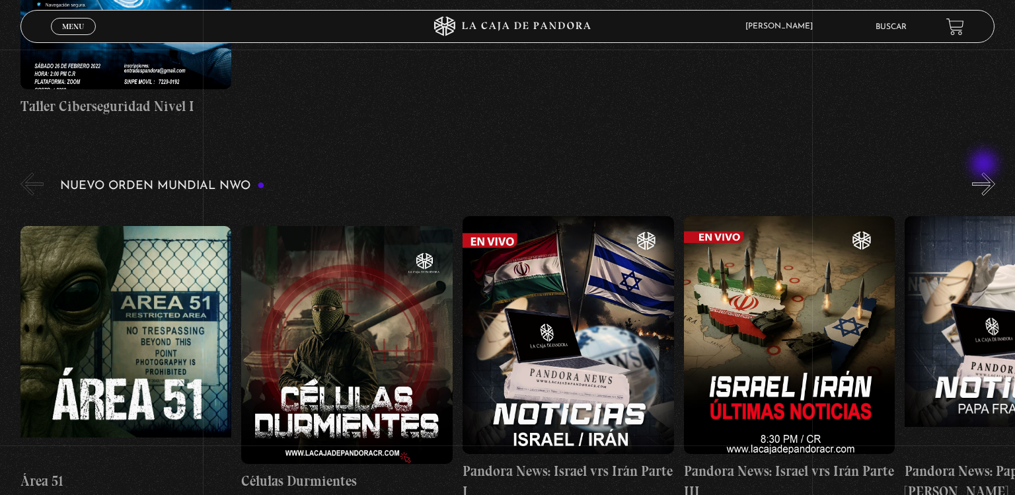
click at [987, 173] on button "»" at bounding box center [983, 184] width 23 height 23
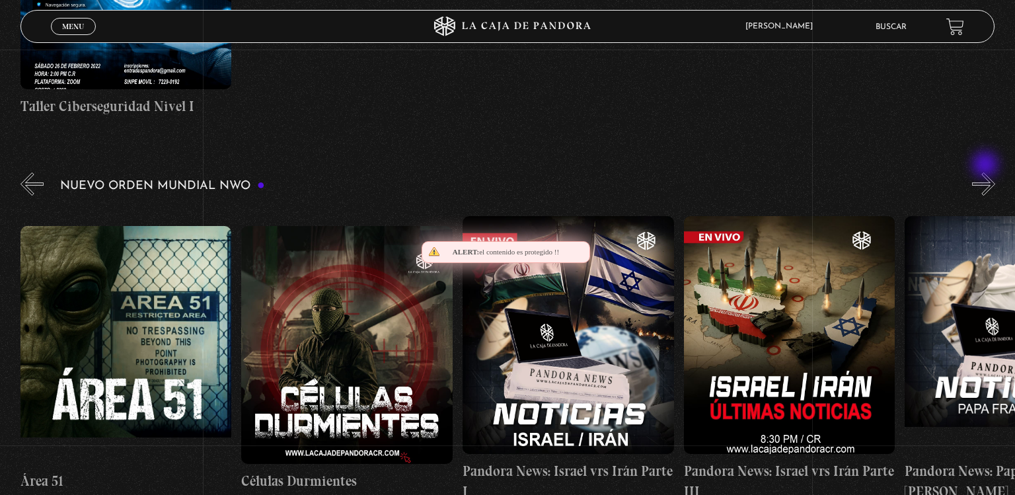
click at [987, 173] on button "»" at bounding box center [983, 184] width 23 height 23
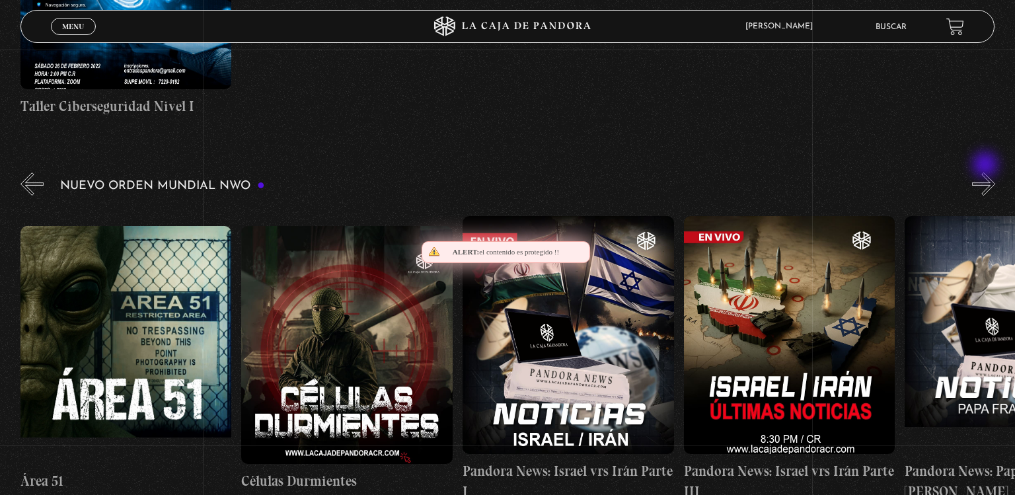
click at [987, 173] on button "»" at bounding box center [983, 184] width 23 height 23
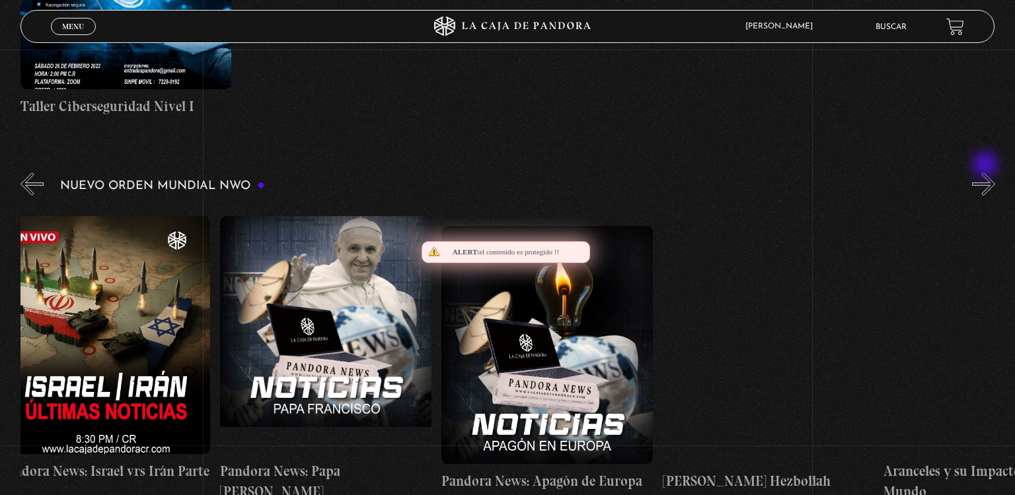
click at [987, 173] on button "»" at bounding box center [983, 184] width 23 height 23
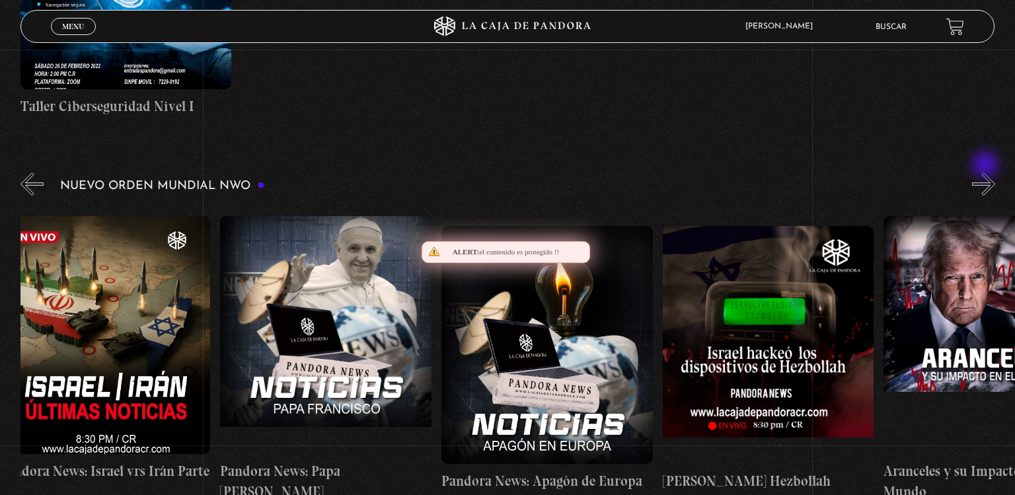
click at [987, 173] on button "»" at bounding box center [983, 184] width 23 height 23
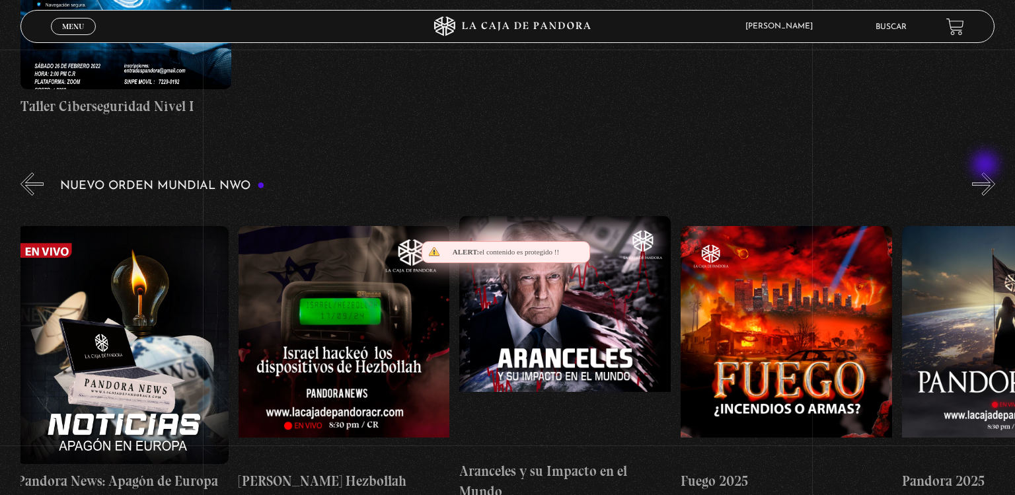
click at [987, 173] on button "»" at bounding box center [983, 184] width 23 height 23
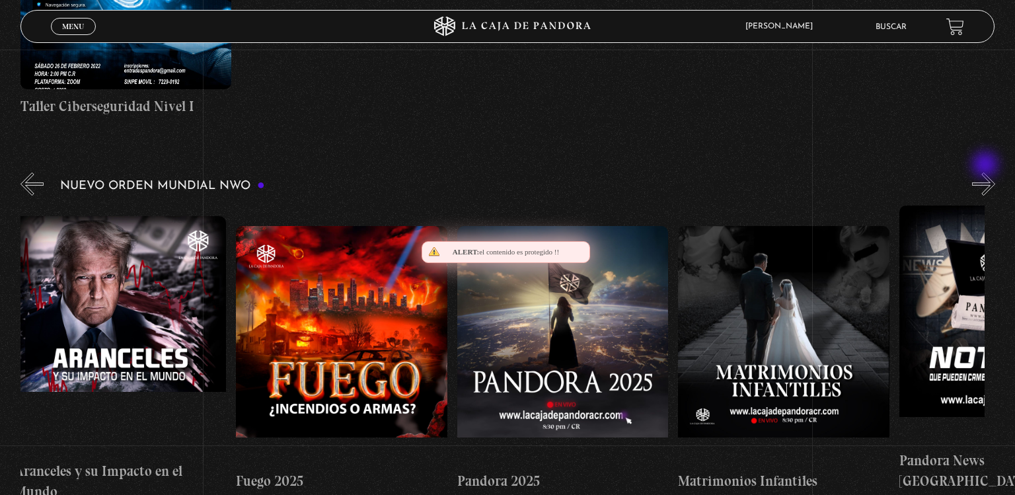
click at [987, 173] on button "»" at bounding box center [983, 184] width 23 height 23
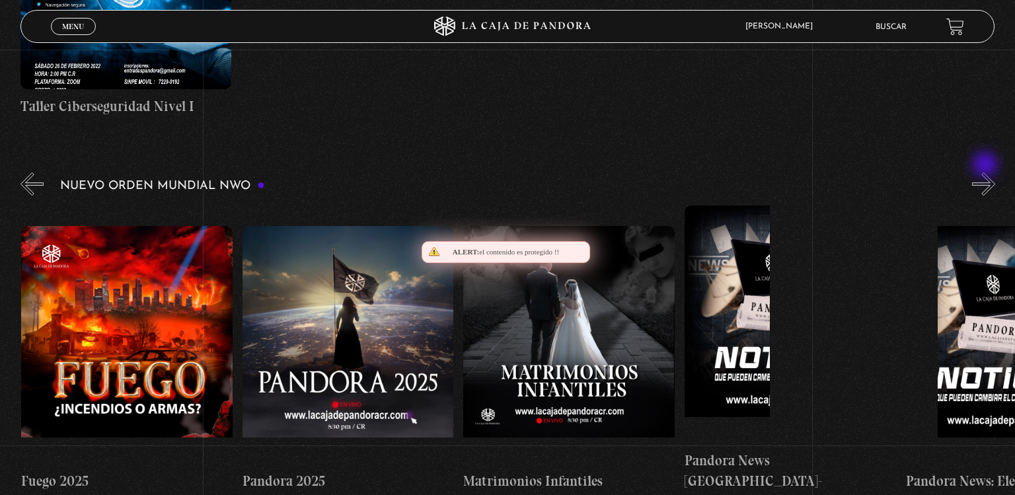
click at [987, 173] on button "»" at bounding box center [983, 184] width 23 height 23
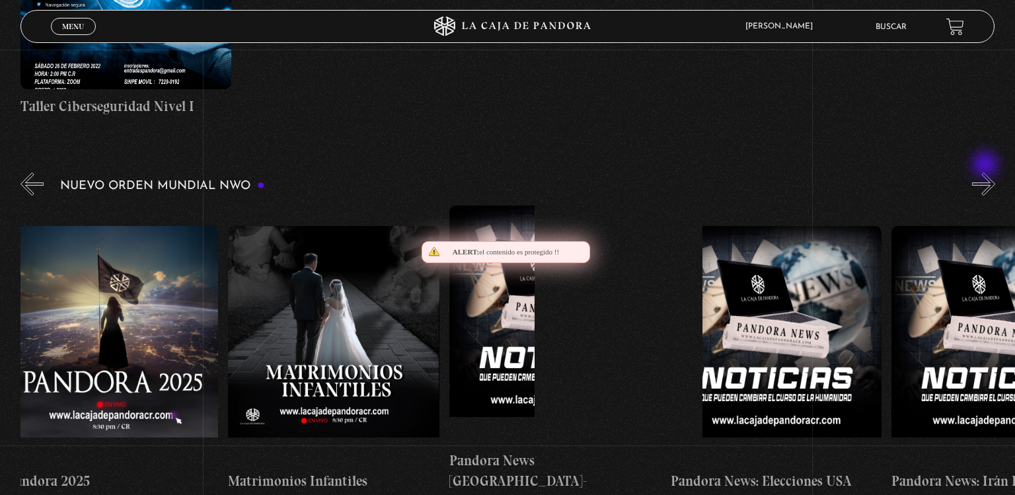
click at [987, 173] on button "»" at bounding box center [983, 184] width 23 height 23
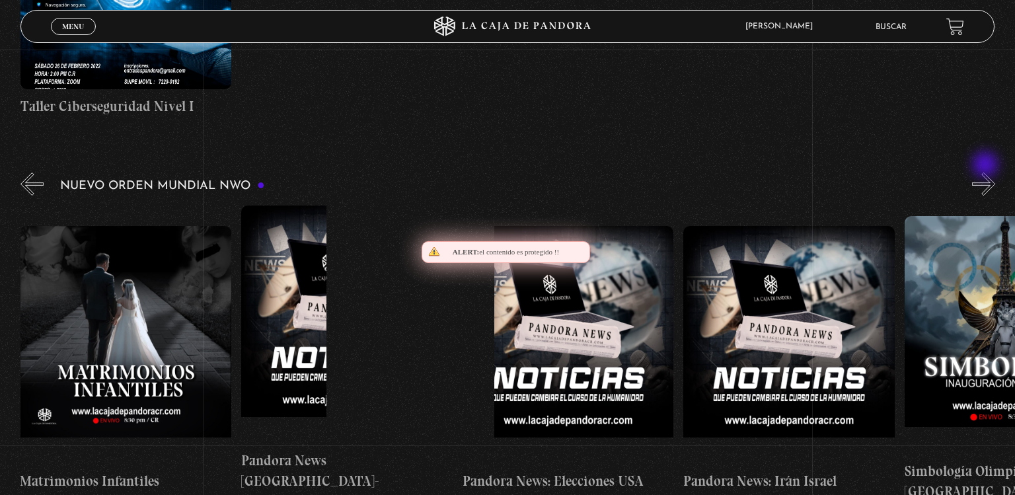
click at [987, 173] on button "»" at bounding box center [983, 184] width 23 height 23
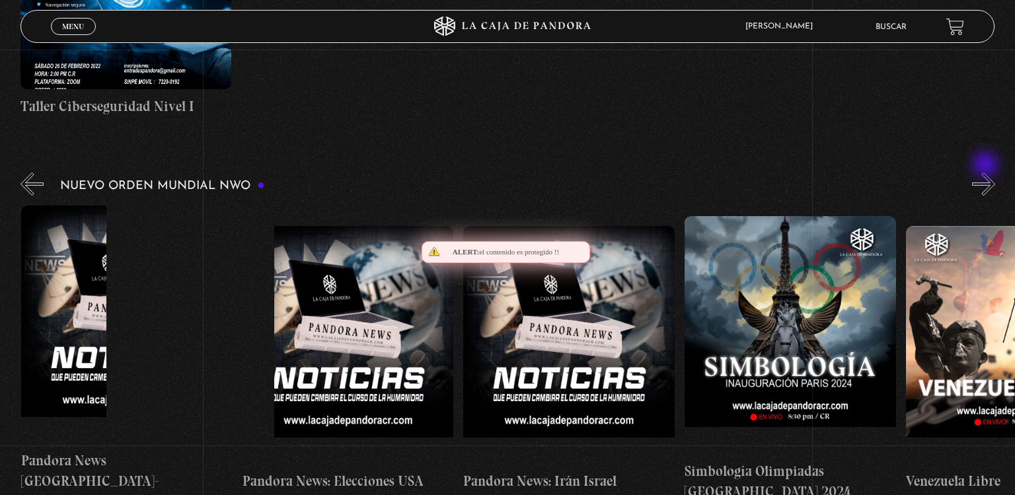
click at [987, 173] on button "»" at bounding box center [983, 184] width 23 height 23
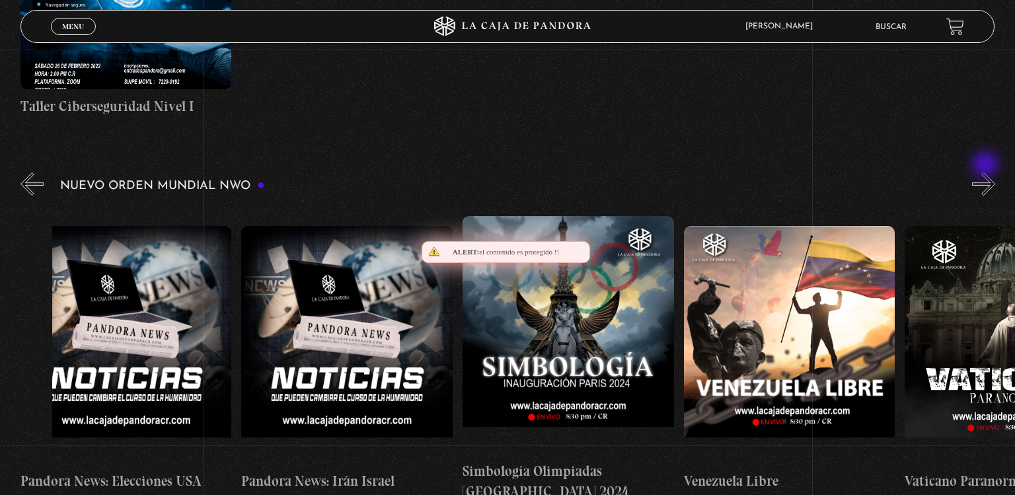
click at [987, 173] on button "»" at bounding box center [983, 184] width 23 height 23
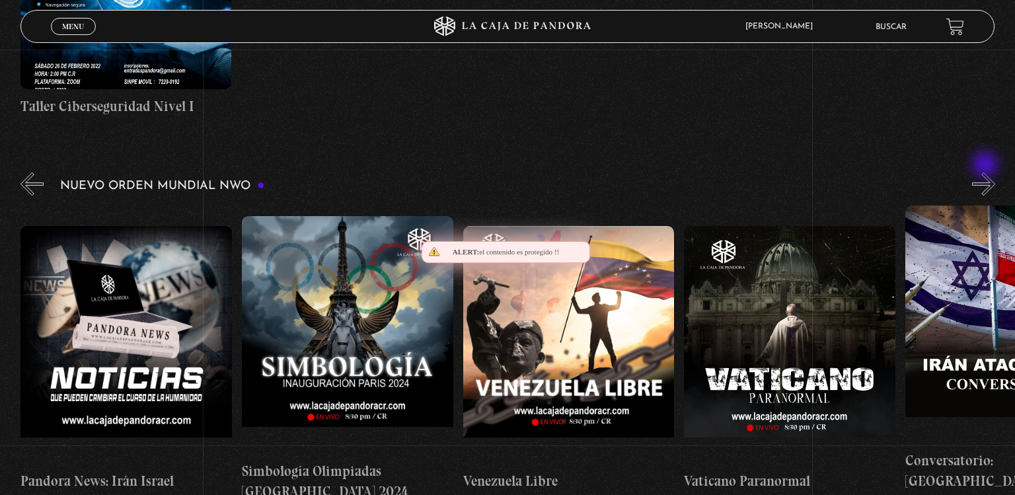
click at [987, 173] on button "»" at bounding box center [983, 184] width 23 height 23
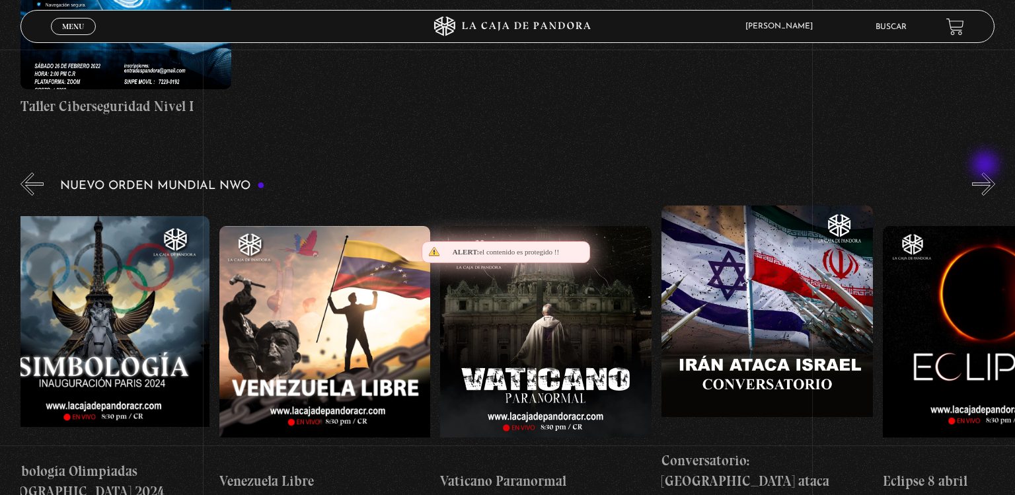
click at [987, 173] on button "»" at bounding box center [983, 184] width 23 height 23
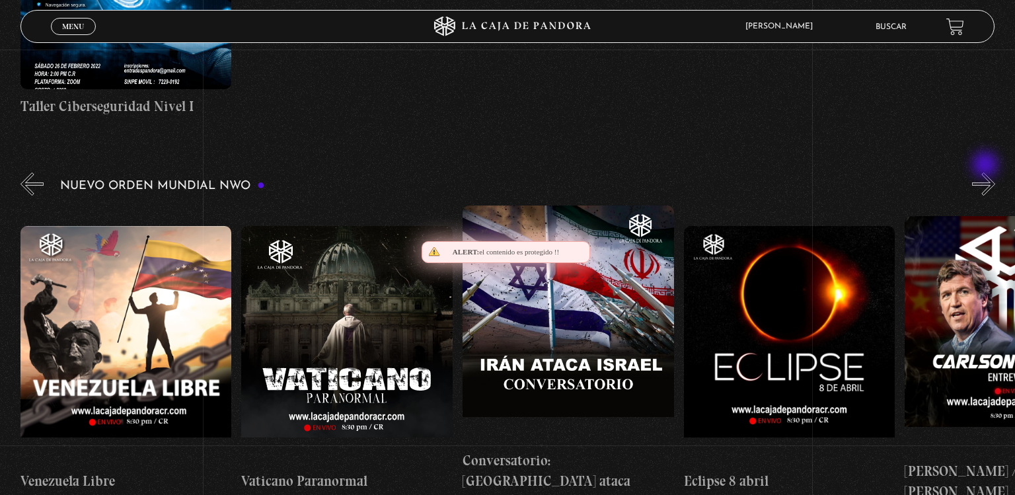
click at [987, 173] on button "»" at bounding box center [983, 184] width 23 height 23
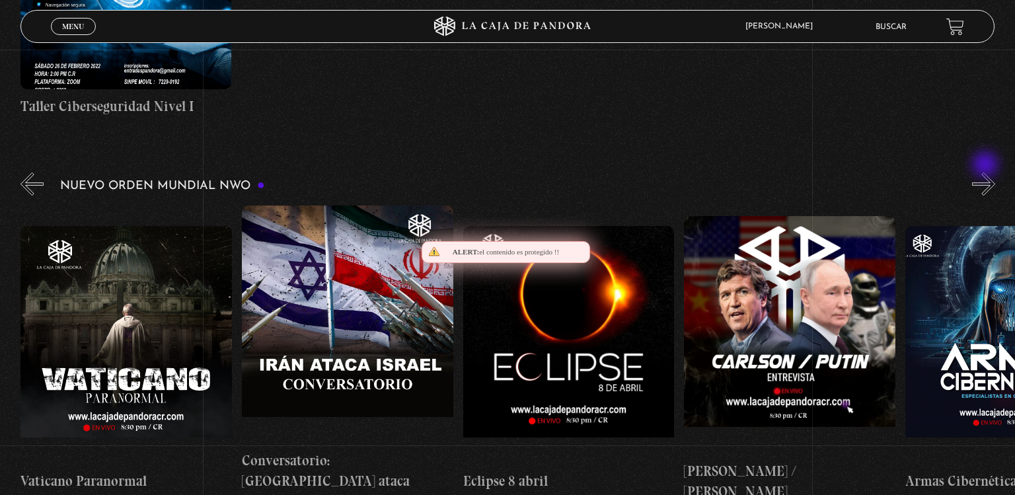
click at [987, 173] on button "»" at bounding box center [983, 184] width 23 height 23
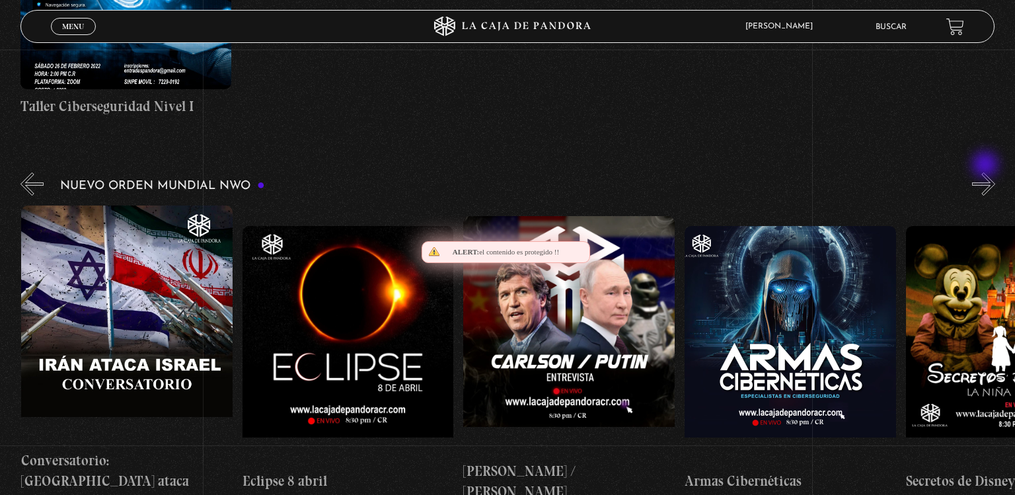
click at [987, 173] on button "»" at bounding box center [983, 184] width 23 height 23
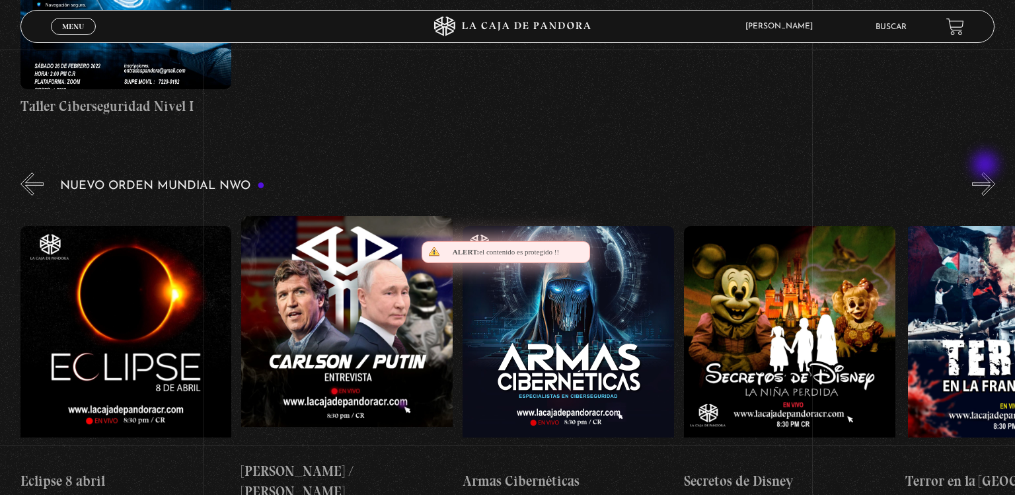
click at [987, 173] on button "»" at bounding box center [983, 184] width 23 height 23
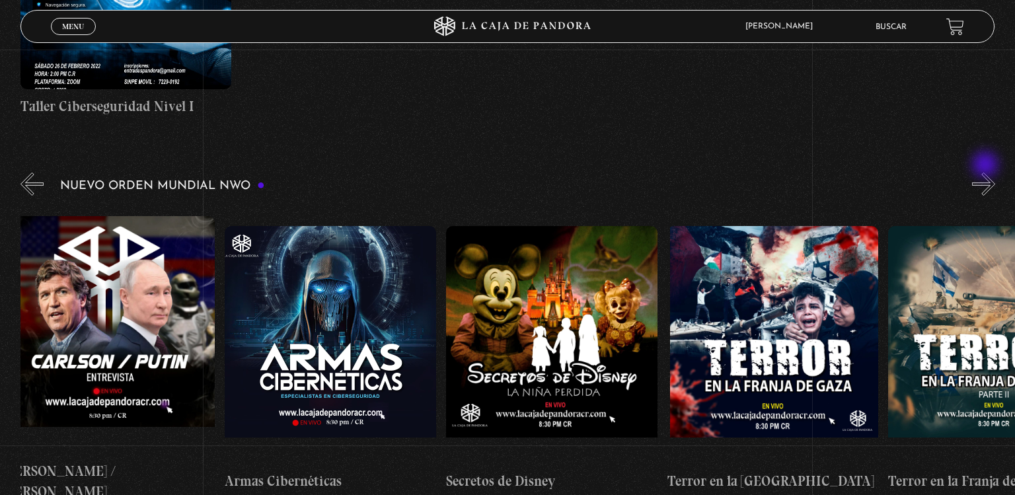
click at [987, 173] on button "»" at bounding box center [983, 184] width 23 height 23
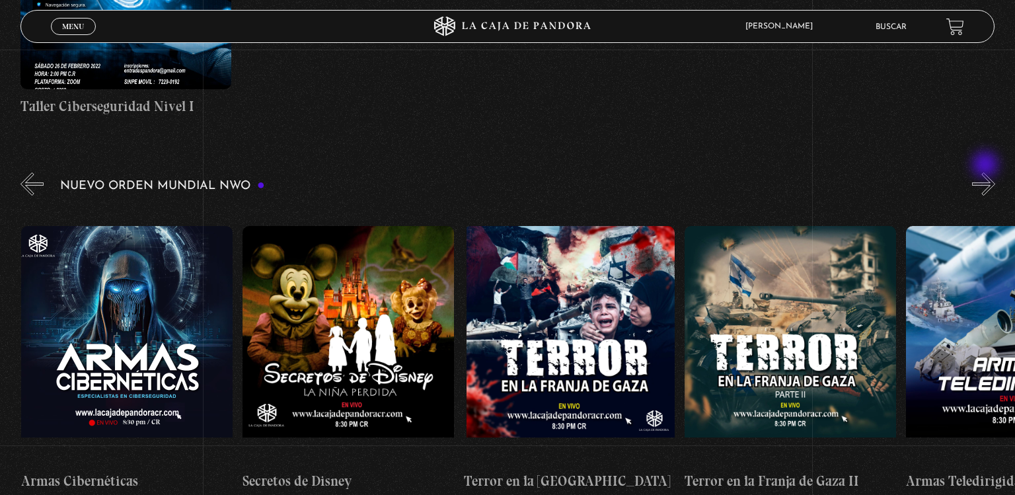
click at [987, 173] on button "»" at bounding box center [983, 184] width 23 height 23
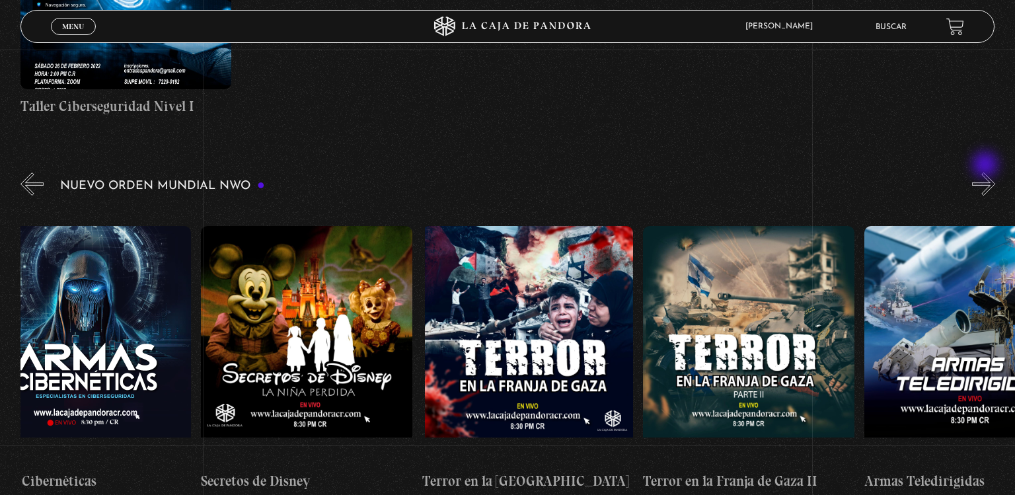
click at [987, 173] on button "»" at bounding box center [983, 184] width 23 height 23
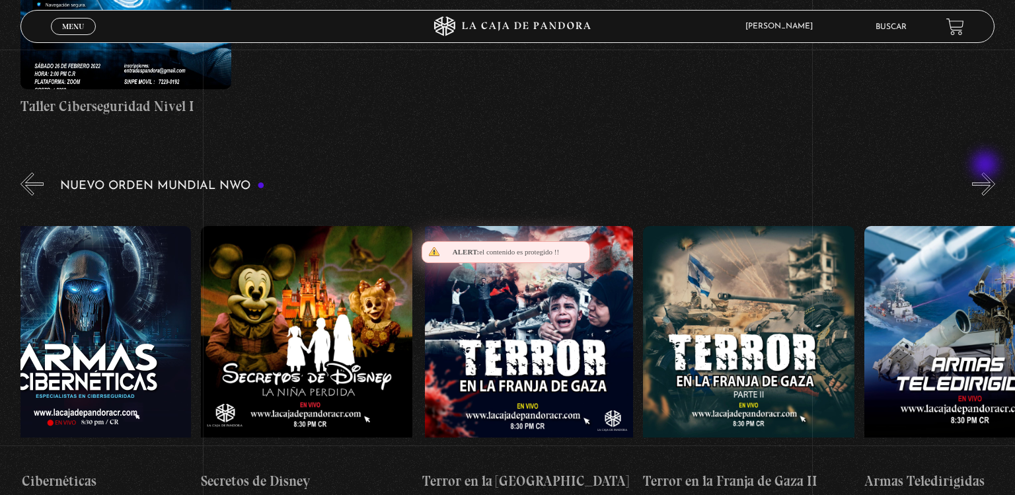
click at [987, 173] on button "»" at bounding box center [983, 184] width 23 height 23
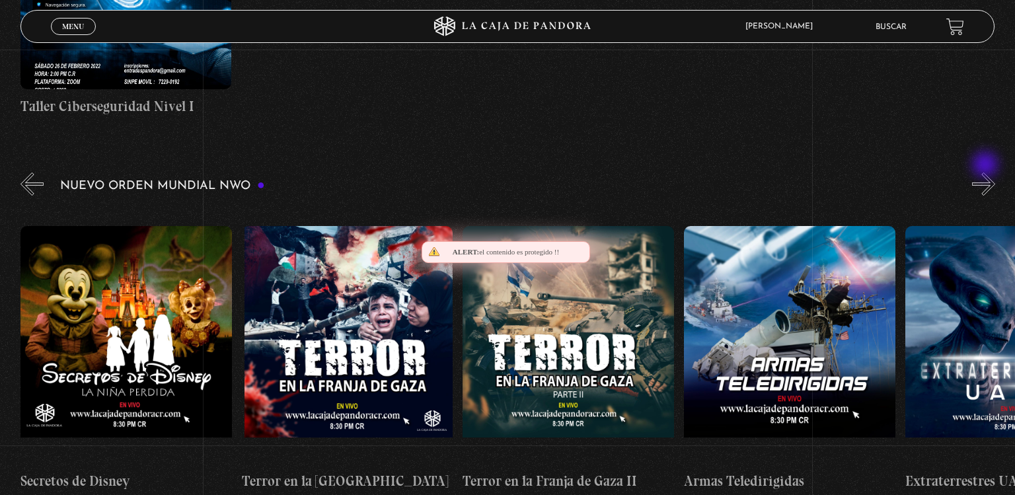
click at [987, 173] on button "»" at bounding box center [983, 184] width 23 height 23
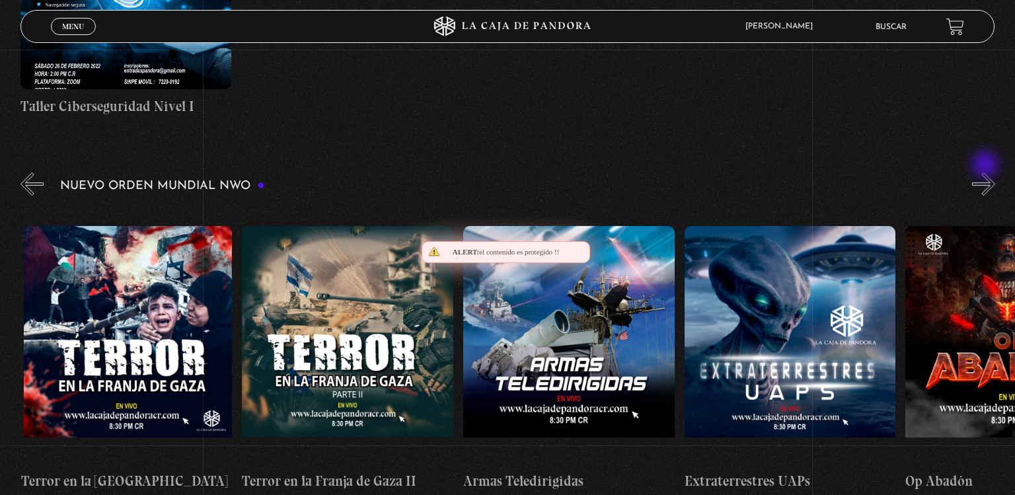
click at [987, 173] on button "»" at bounding box center [983, 184] width 23 height 23
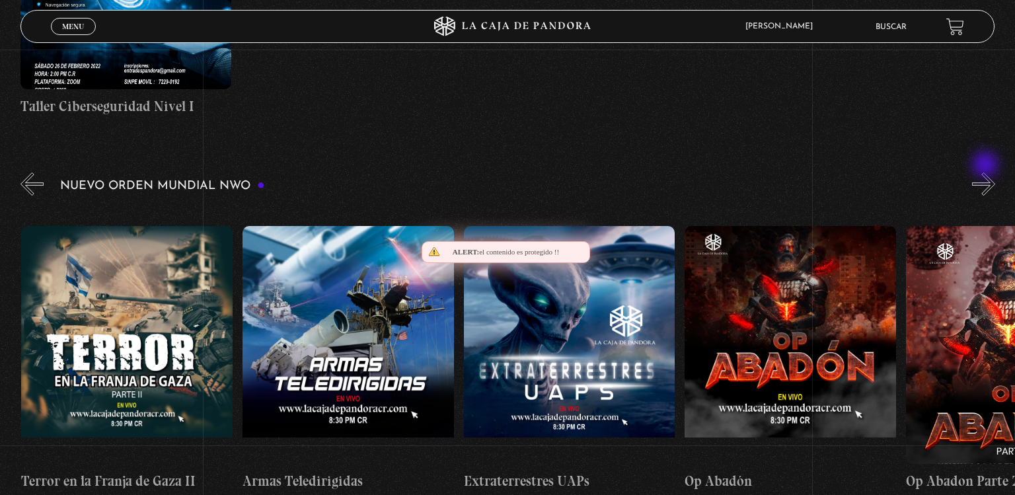
click at [987, 173] on button "»" at bounding box center [983, 184] width 23 height 23
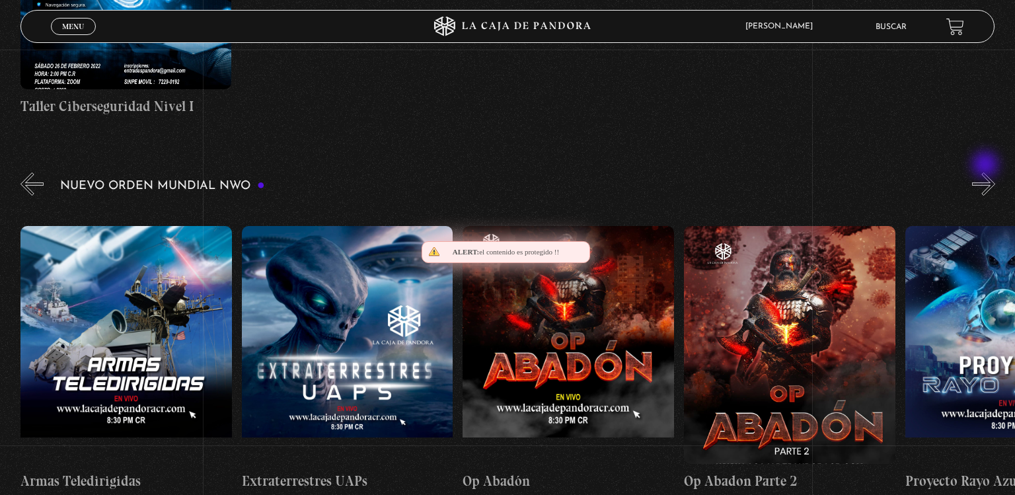
click at [987, 173] on button "»" at bounding box center [983, 184] width 23 height 23
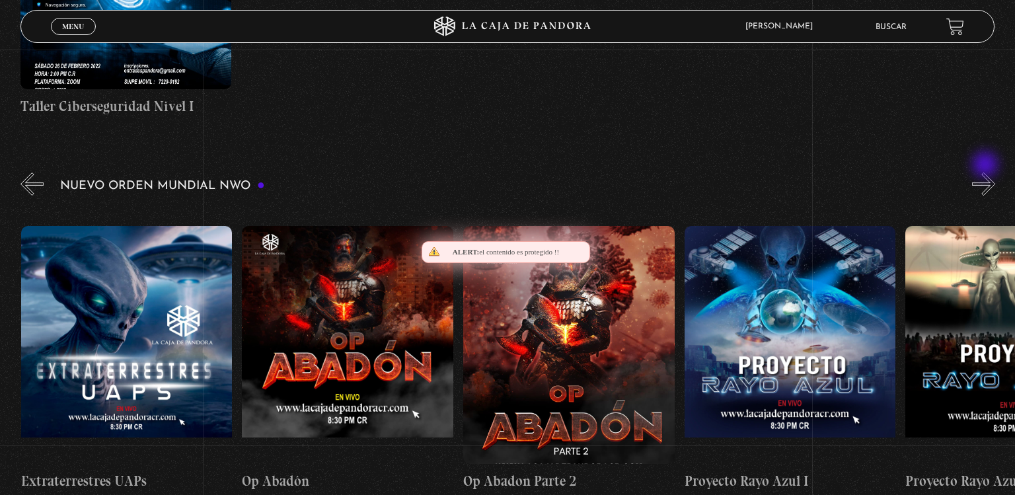
click at [987, 173] on button "»" at bounding box center [983, 184] width 23 height 23
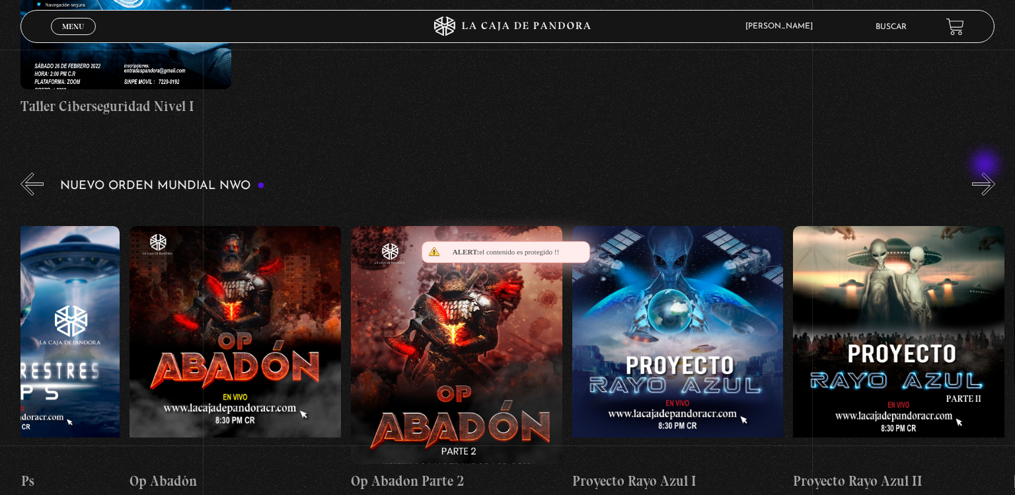
click at [987, 173] on button "»" at bounding box center [983, 184] width 23 height 23
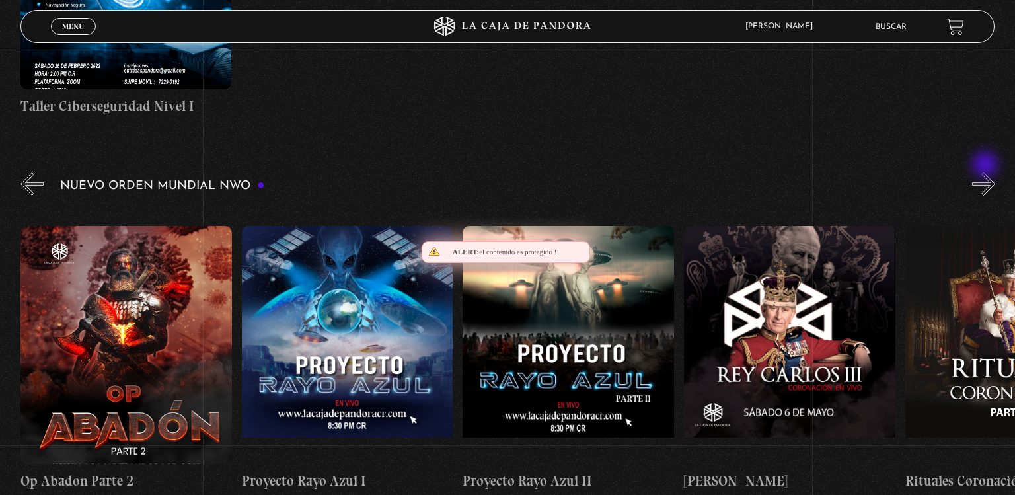
click at [987, 173] on button "»" at bounding box center [983, 184] width 23 height 23
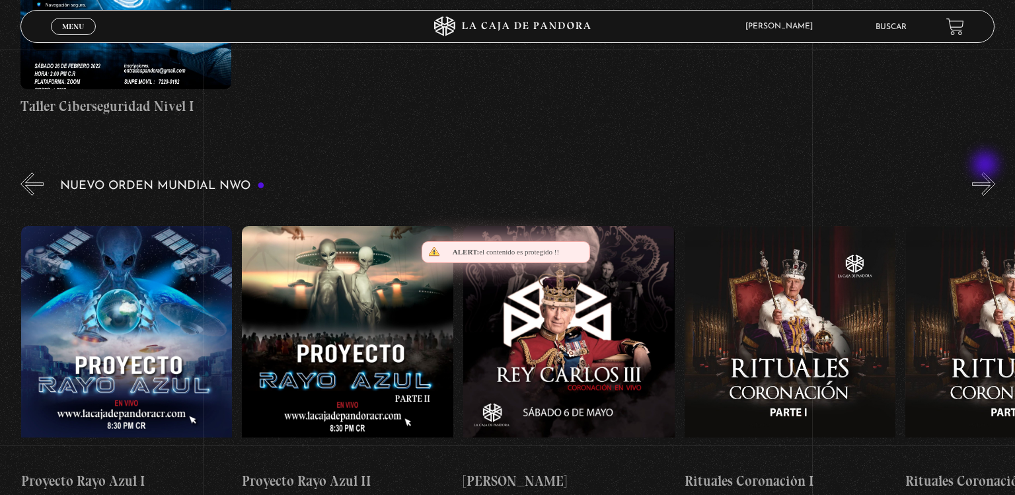
click at [987, 173] on button "»" at bounding box center [983, 184] width 23 height 23
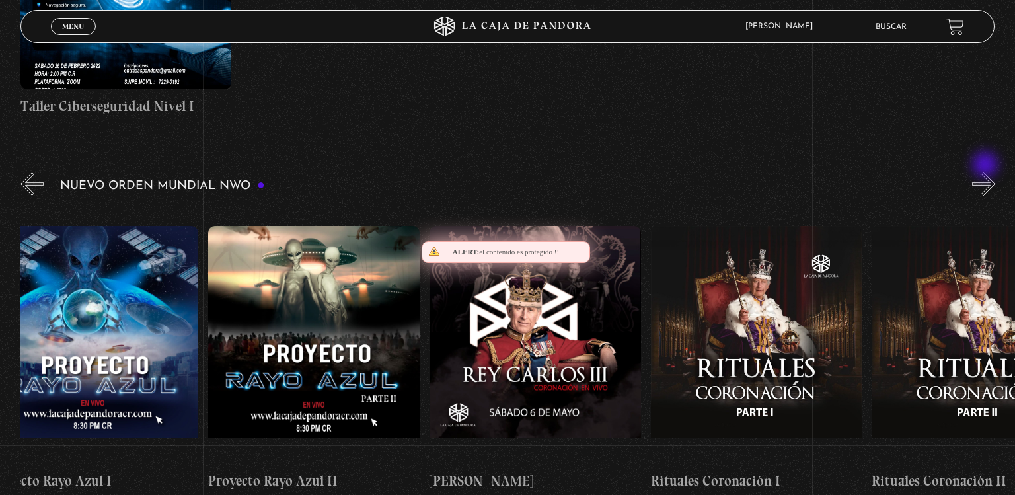
click at [987, 173] on button "»" at bounding box center [983, 184] width 23 height 23
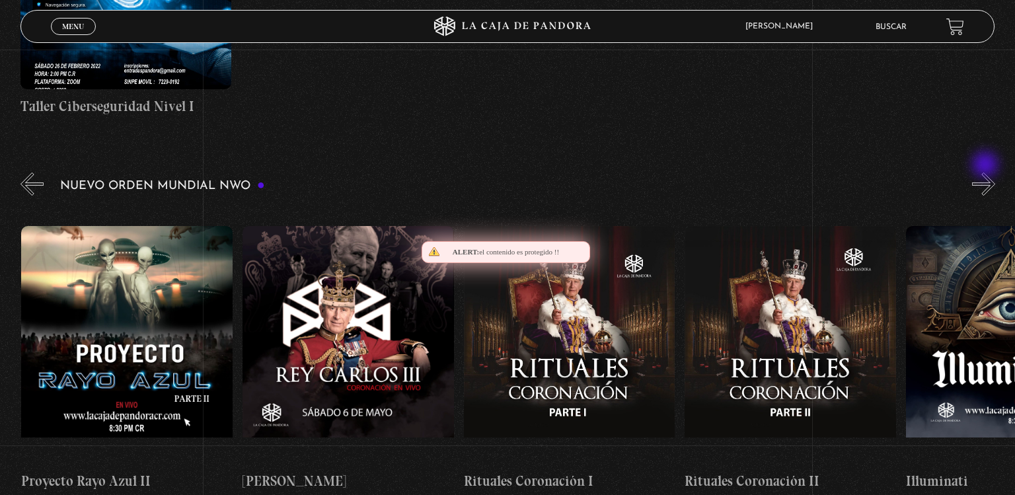
click at [987, 173] on button "»" at bounding box center [983, 184] width 23 height 23
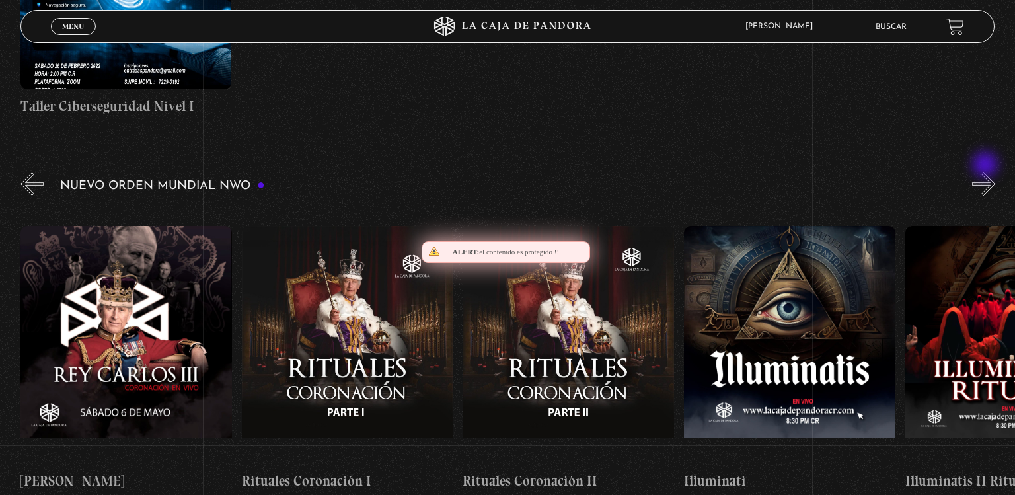
click at [987, 173] on button "»" at bounding box center [983, 184] width 23 height 23
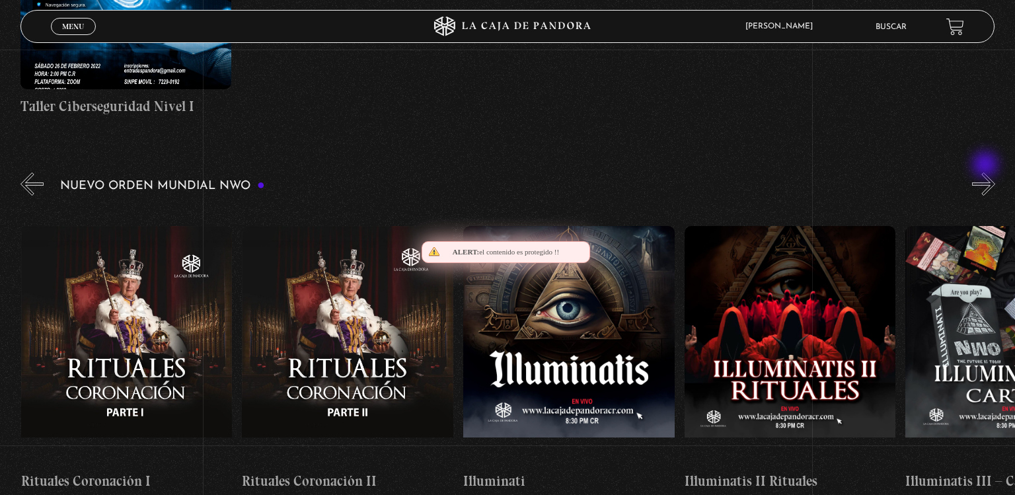
scroll to position [0, 6857]
click at [987, 173] on button "»" at bounding box center [983, 184] width 23 height 23
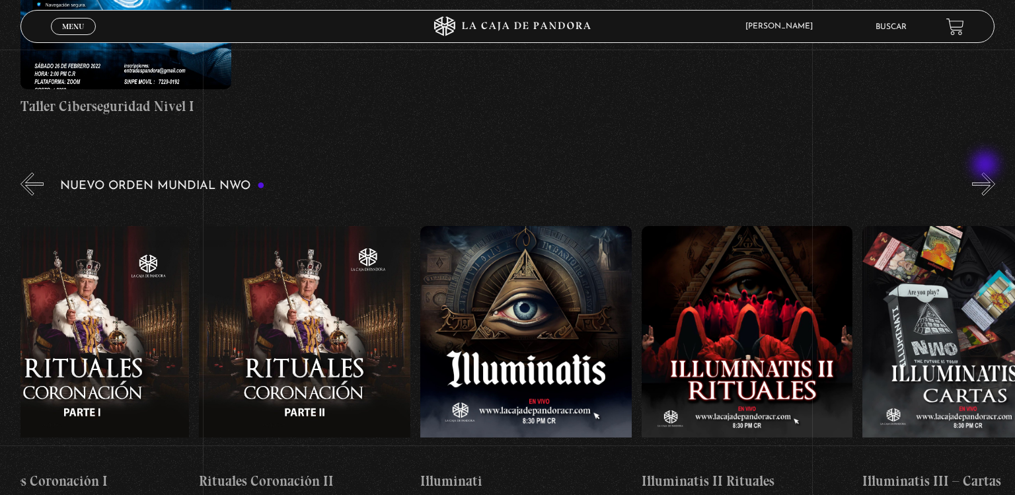
click at [987, 173] on button "»" at bounding box center [983, 184] width 23 height 23
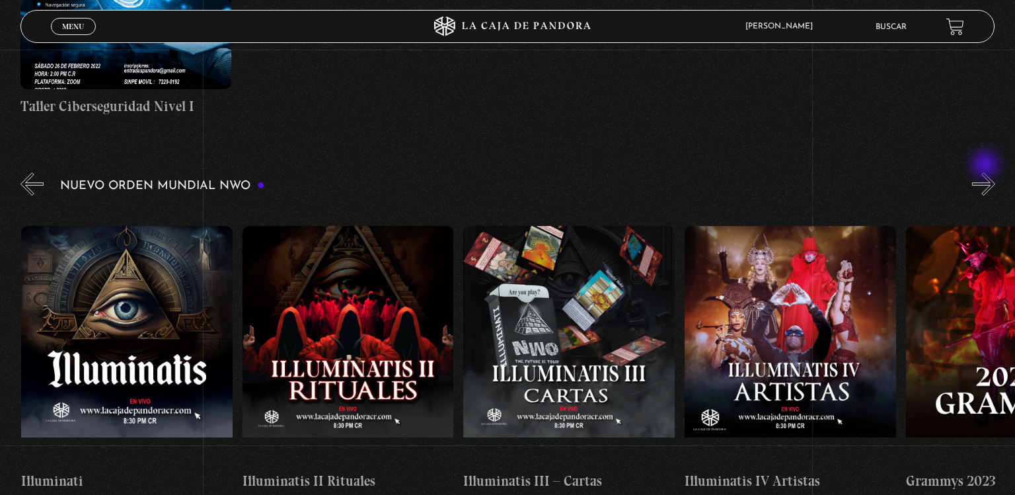
click at [987, 173] on button "»" at bounding box center [983, 184] width 23 height 23
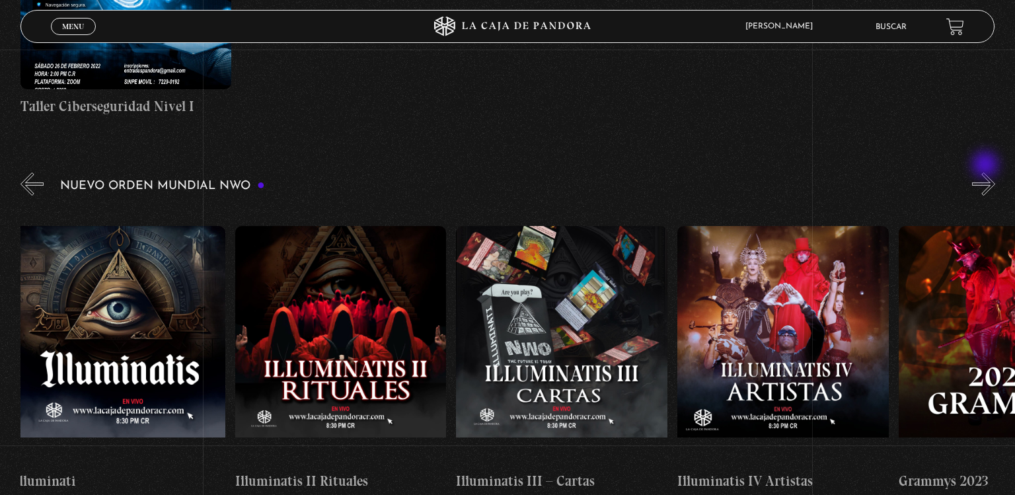
scroll to position [0, 7520]
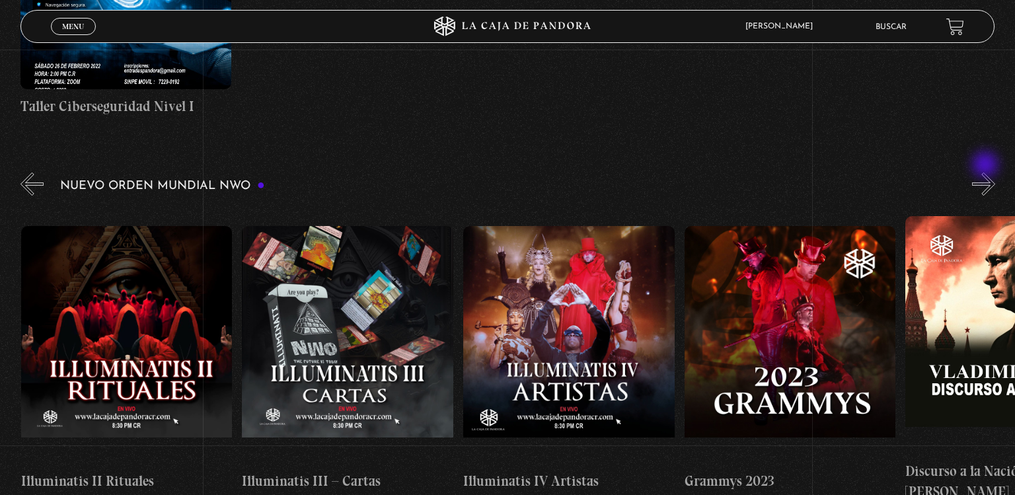
click at [987, 173] on button "»" at bounding box center [983, 184] width 23 height 23
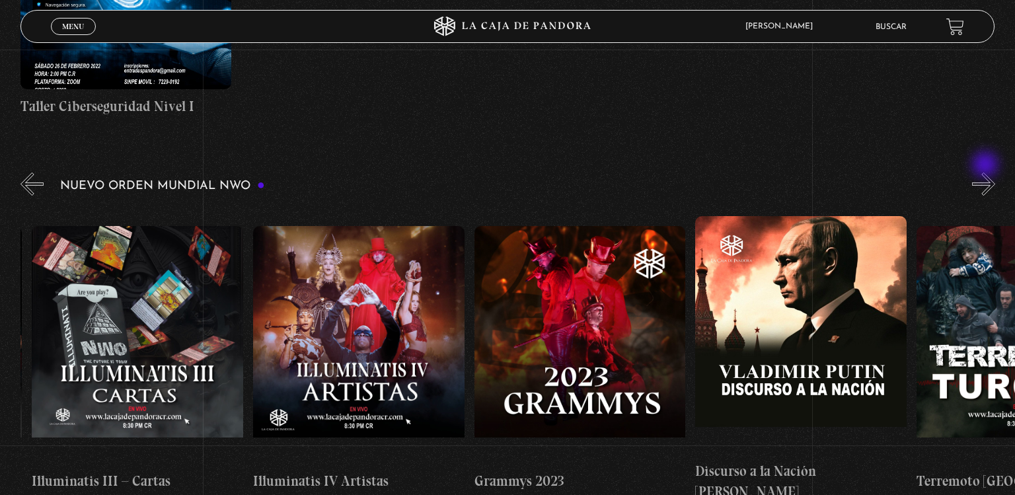
click at [987, 173] on button "»" at bounding box center [983, 184] width 23 height 23
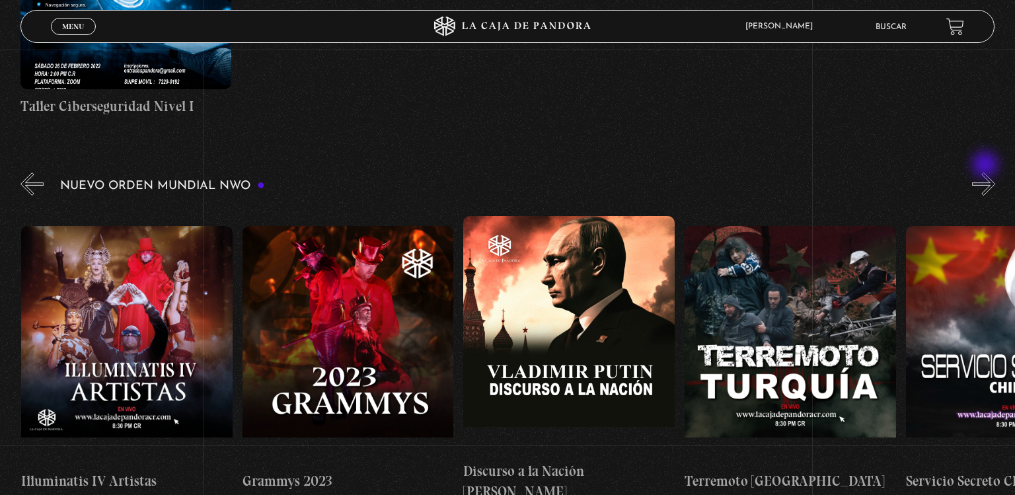
click at [987, 173] on button "»" at bounding box center [983, 184] width 23 height 23
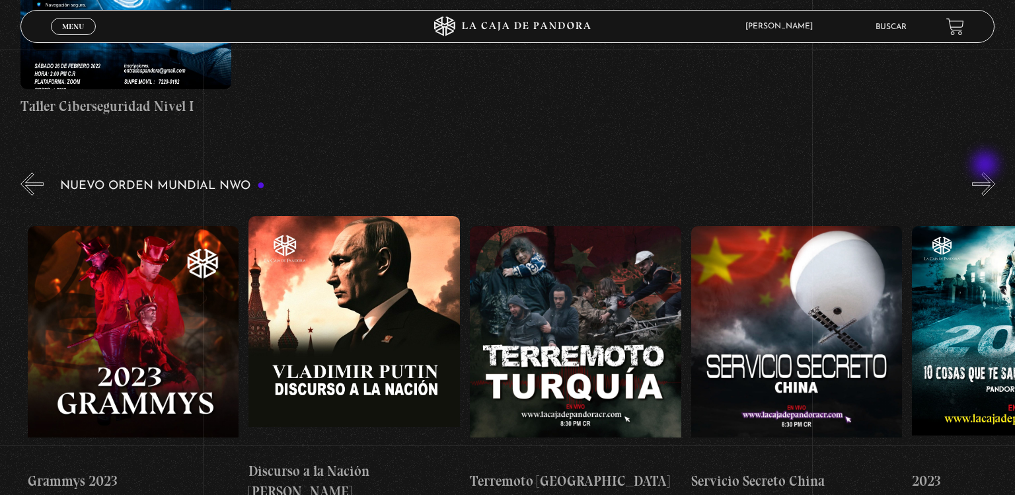
click at [987, 173] on button "»" at bounding box center [983, 184] width 23 height 23
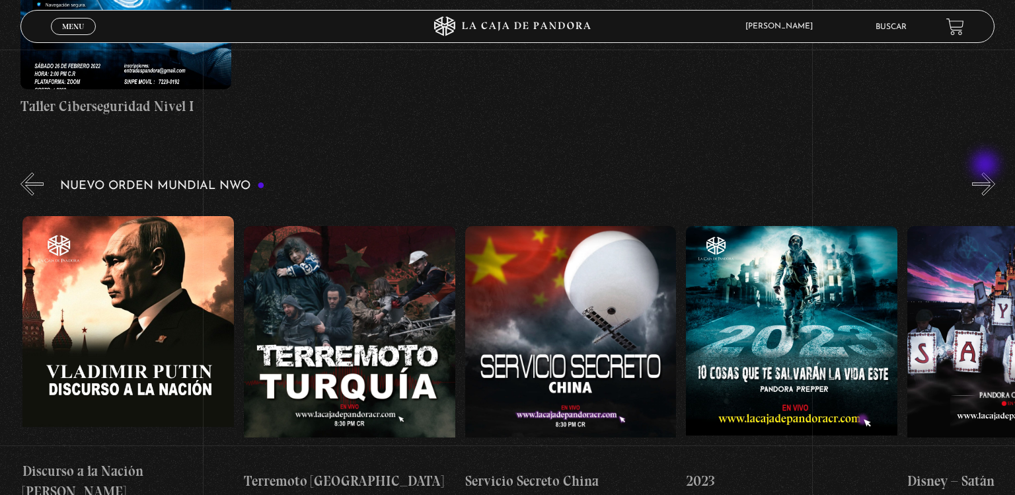
click at [987, 173] on button "»" at bounding box center [983, 184] width 23 height 23
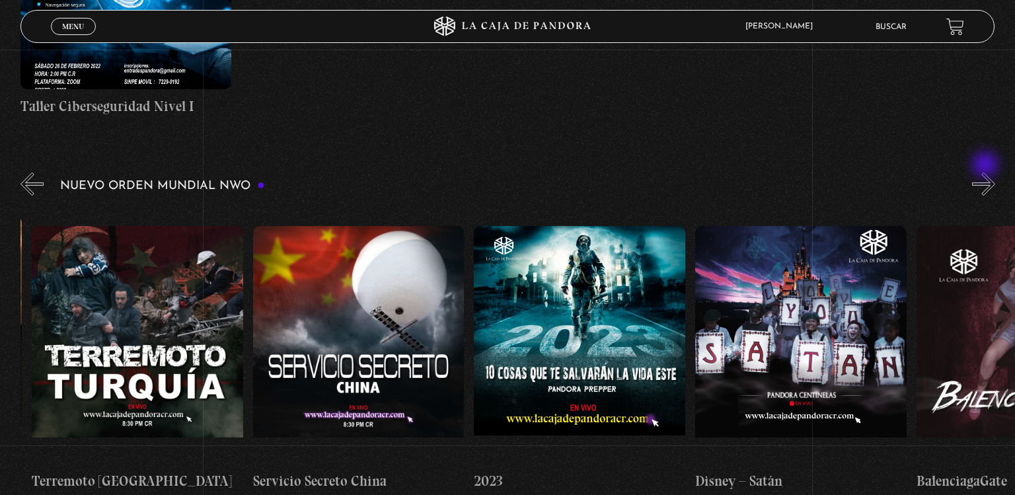
click at [987, 173] on button "»" at bounding box center [983, 184] width 23 height 23
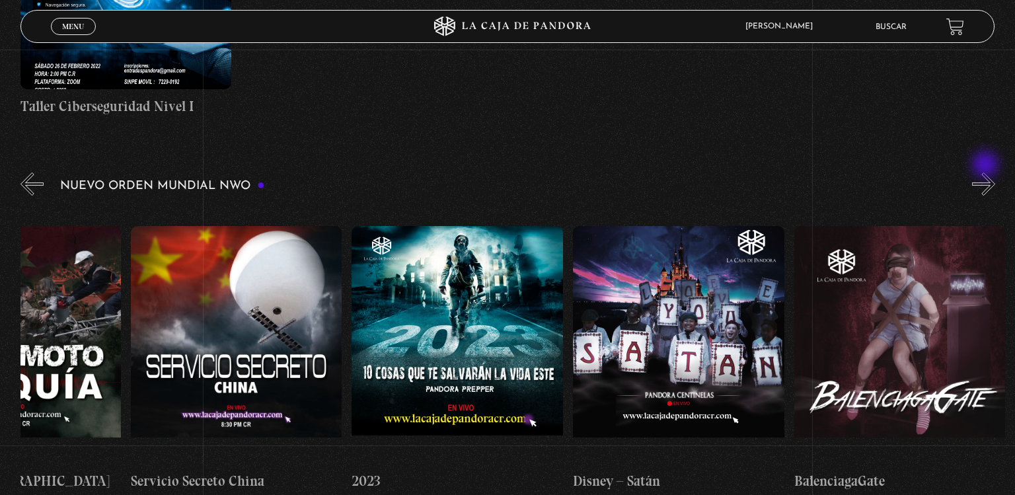
click at [987, 173] on button "»" at bounding box center [983, 184] width 23 height 23
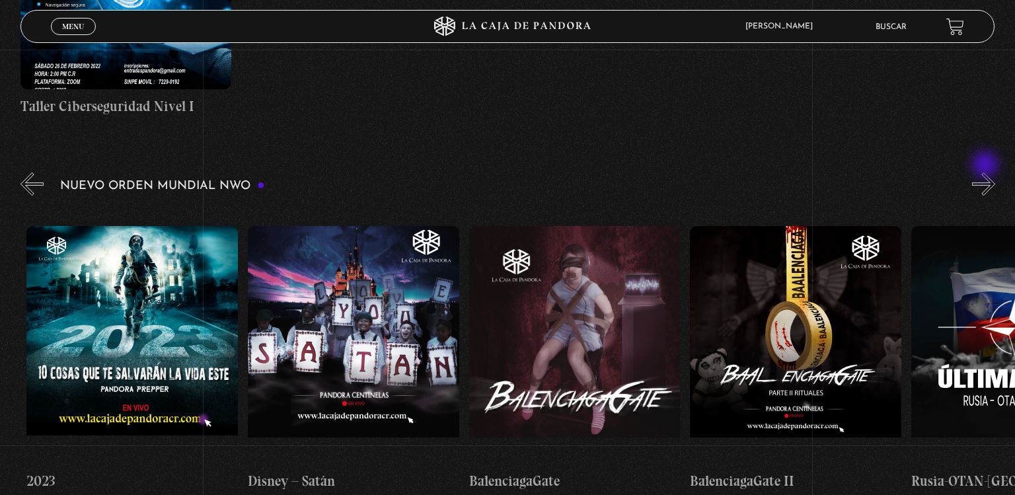
click at [987, 173] on button "»" at bounding box center [983, 184] width 23 height 23
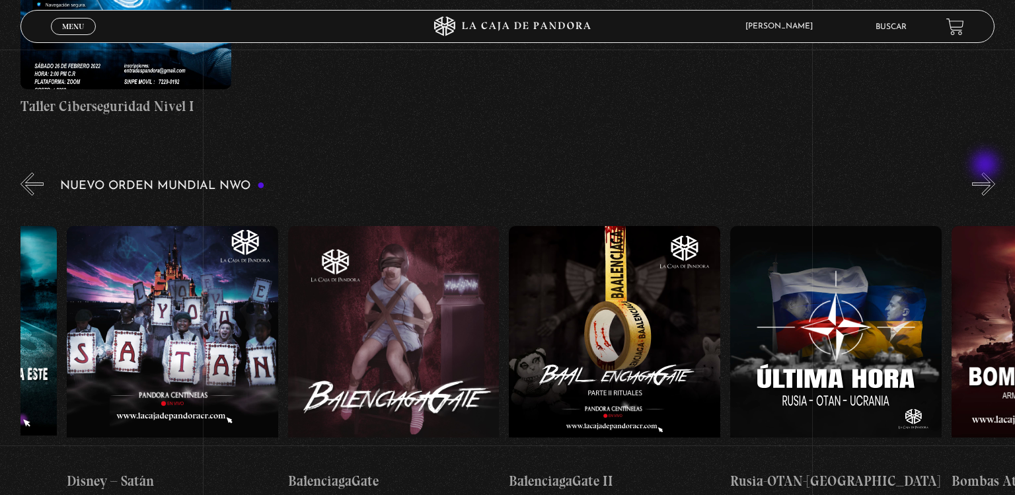
click at [987, 173] on button "»" at bounding box center [983, 184] width 23 height 23
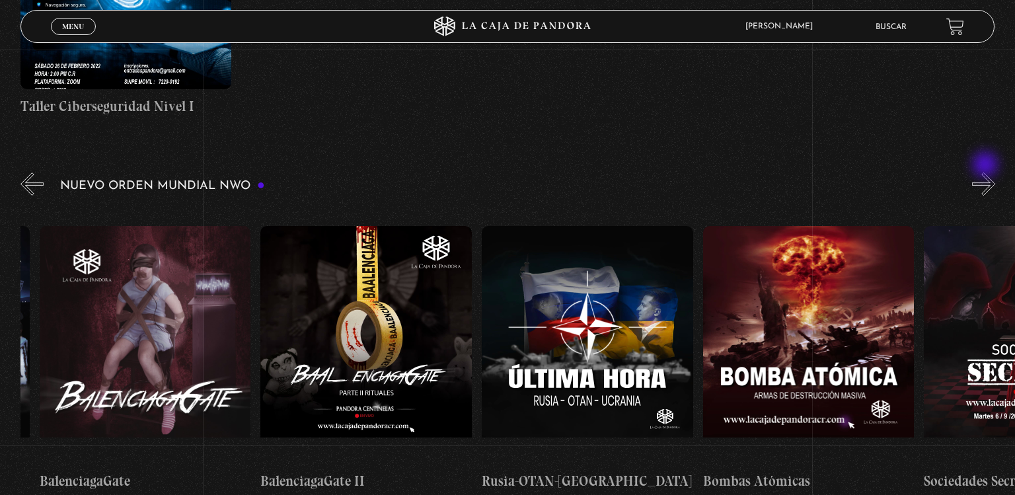
click at [987, 173] on button "»" at bounding box center [983, 184] width 23 height 23
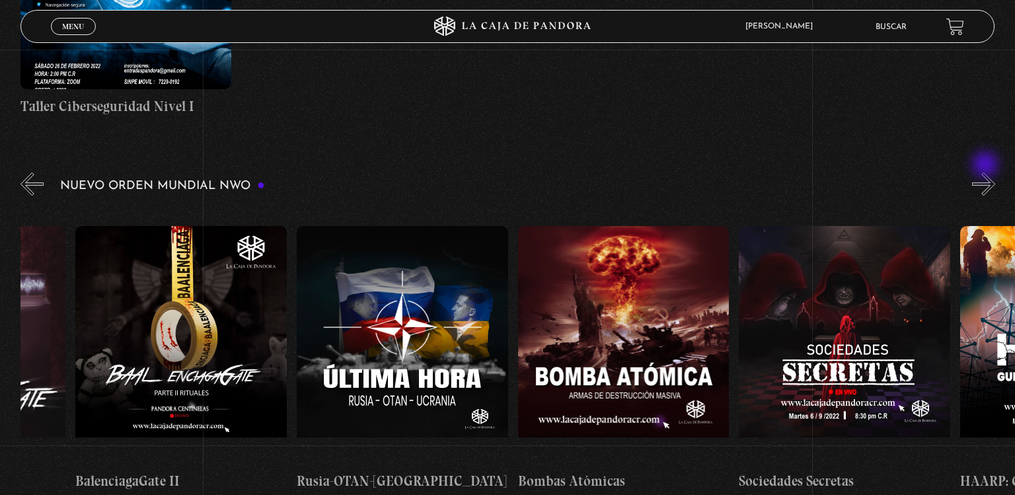
click at [987, 173] on button "»" at bounding box center [983, 184] width 23 height 23
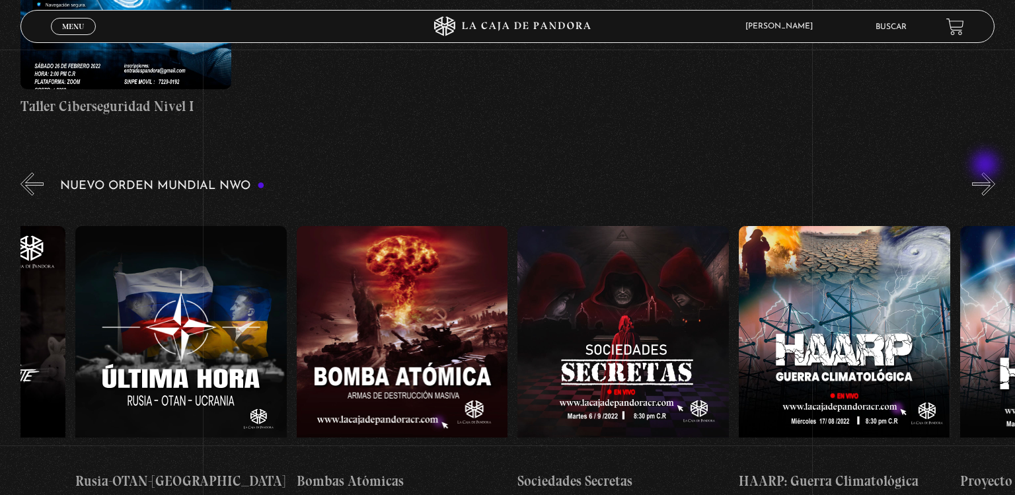
click at [987, 173] on button "»" at bounding box center [983, 184] width 23 height 23
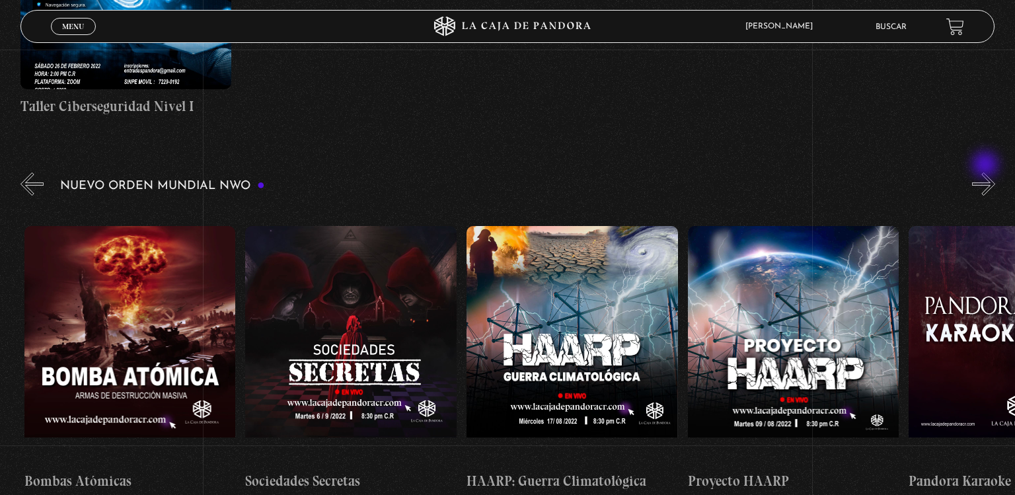
scroll to position [0, 10174]
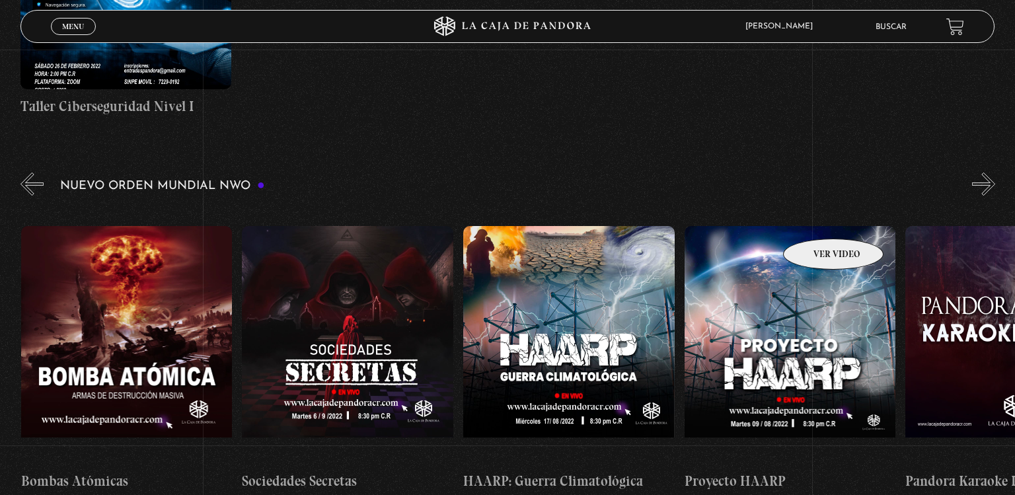
click at [816, 226] on figure at bounding box center [790, 345] width 211 height 238
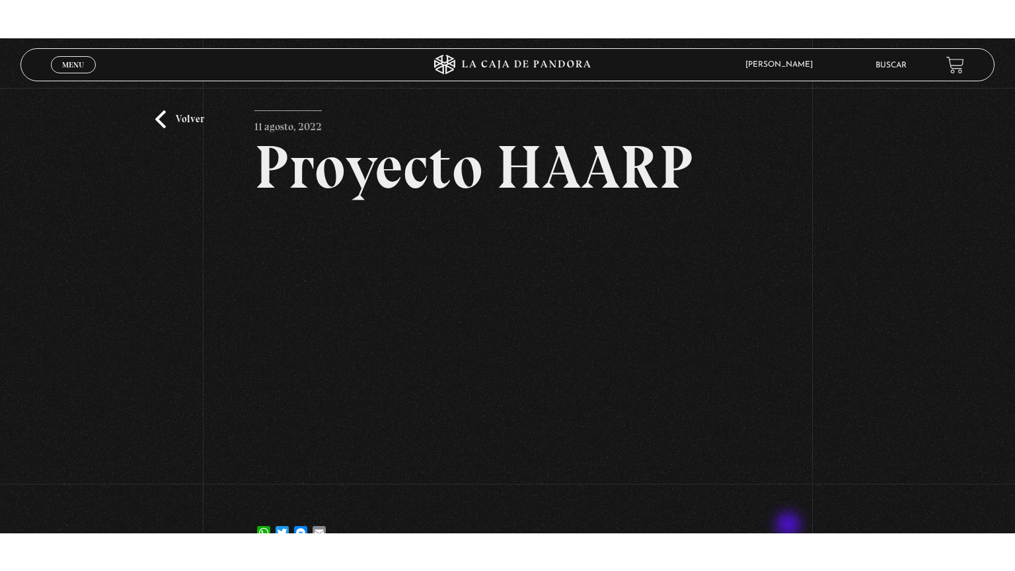
scroll to position [34, 0]
